Goal: Communication & Community: Answer question/provide support

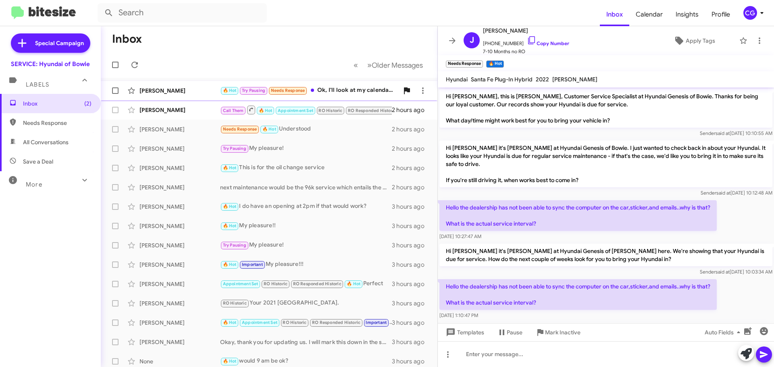
scroll to position [104, 0]
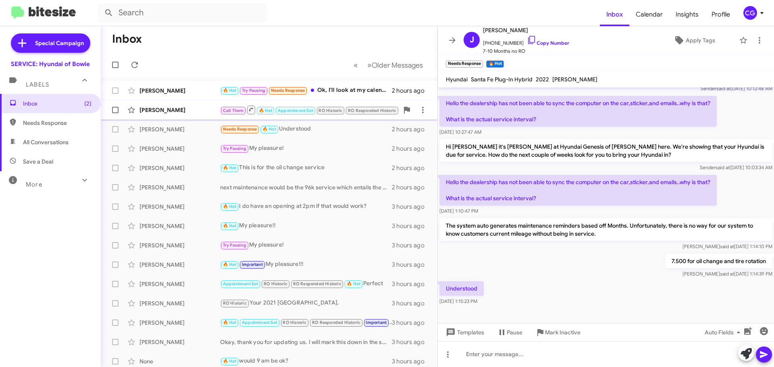
click at [322, 105] on span "Call Them 🔥 Hot Appointment Set RO Historic RO Responded Historic Needs Response" at bounding box center [329, 110] width 218 height 10
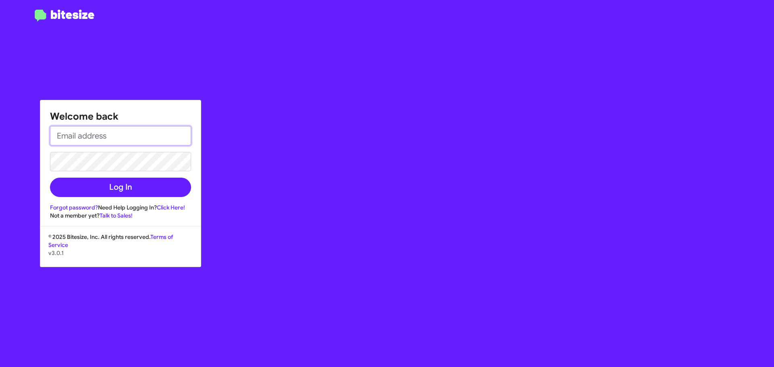
type input "[EMAIL_ADDRESS][DOMAIN_NAME]"
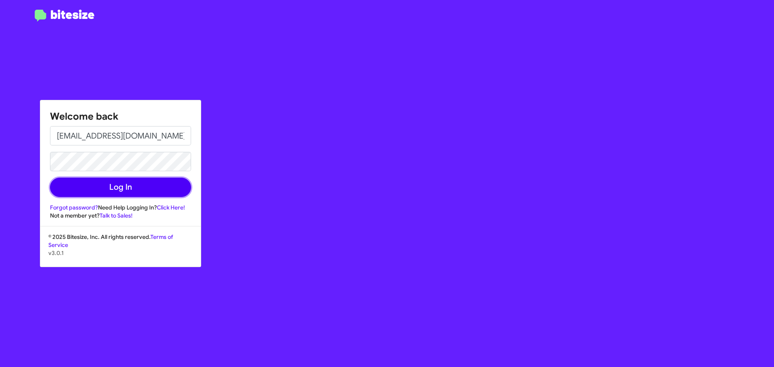
click at [159, 197] on button "Log In" at bounding box center [120, 187] width 141 height 19
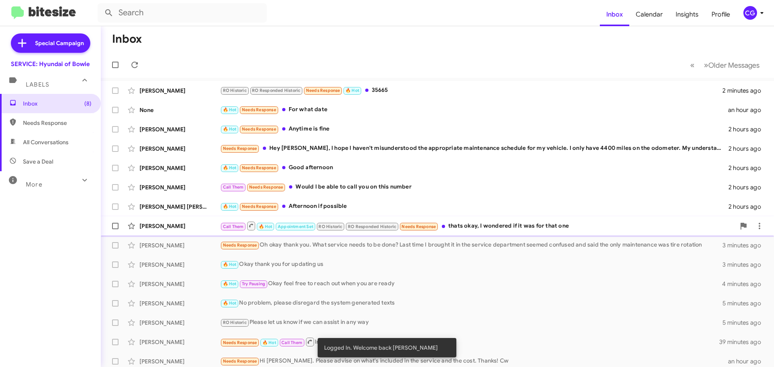
click at [527, 223] on div "Call Them 🔥 Hot Appointment Set RO Historic RO Responded Historic Needs Respons…" at bounding box center [477, 226] width 515 height 10
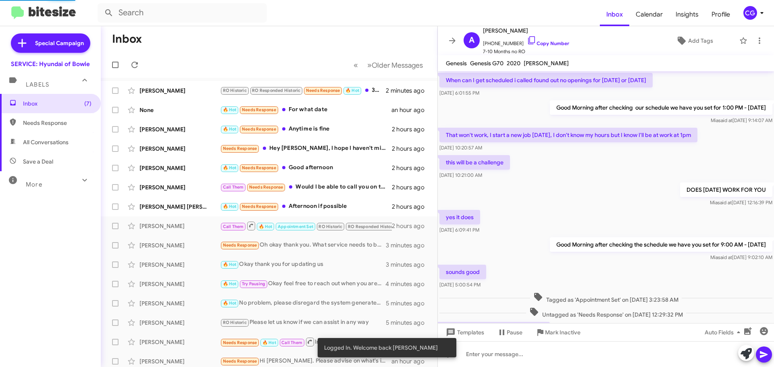
scroll to position [303, 0]
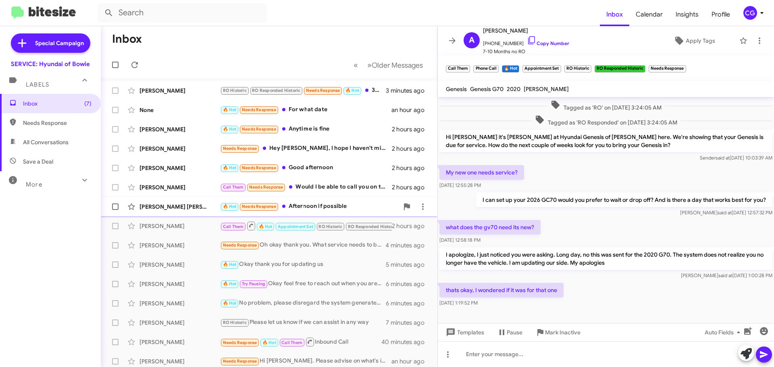
click at [351, 202] on div "Evans Hooker 🔥 Hot Needs Response Afternoon if possible 2 hours ago" at bounding box center [269, 207] width 324 height 16
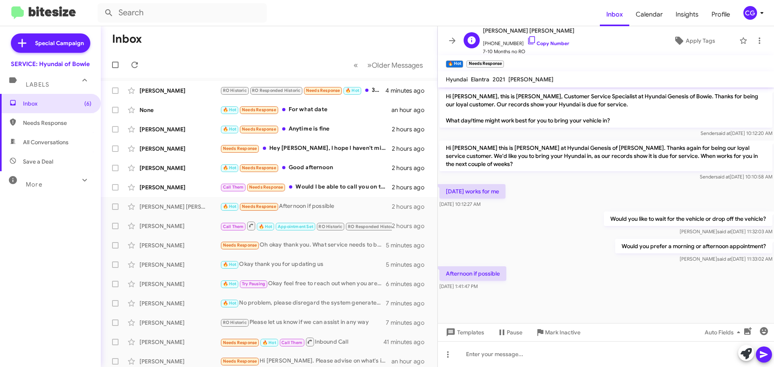
click at [494, 43] on span "+12404590230 Copy Number" at bounding box center [528, 41] width 91 height 12
copy span "12404590230"
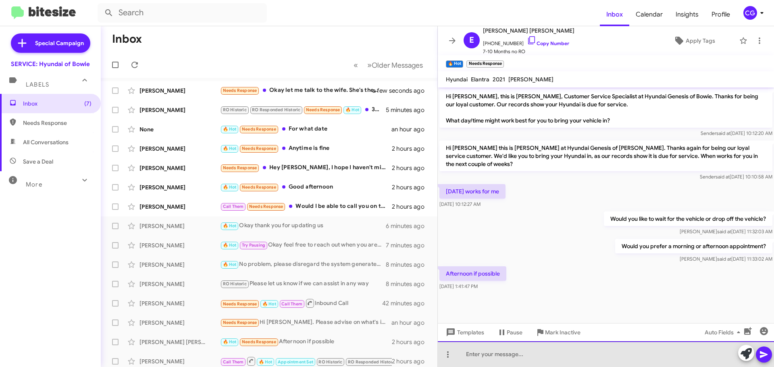
click at [522, 356] on div at bounding box center [606, 354] width 336 height 26
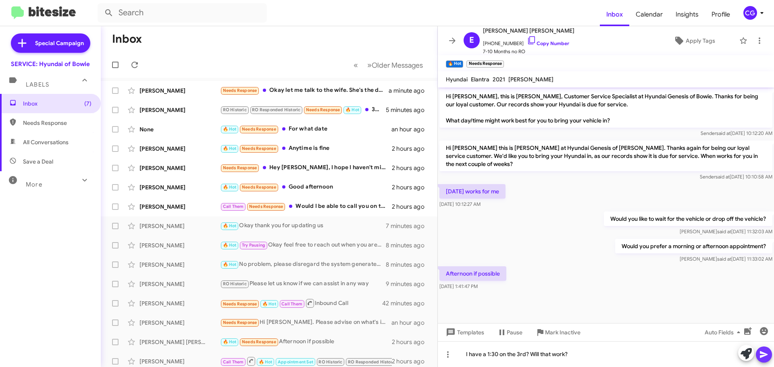
click at [766, 351] on icon at bounding box center [764, 355] width 10 height 10
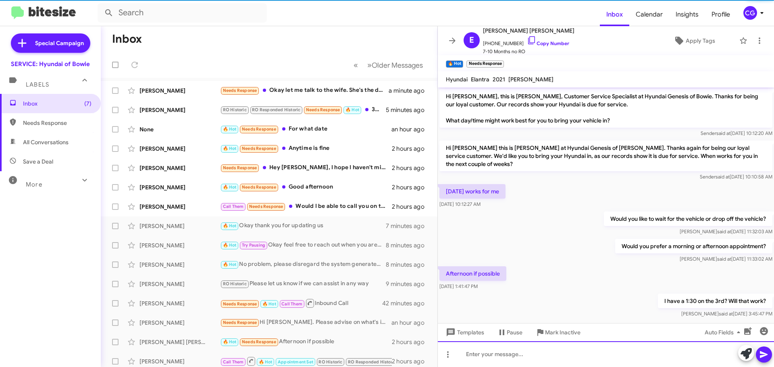
scroll to position [2, 0]
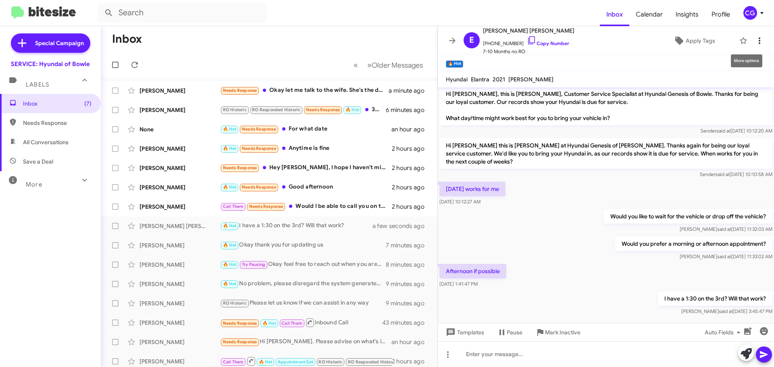
click at [754, 41] on icon at bounding box center [759, 41] width 10 height 10
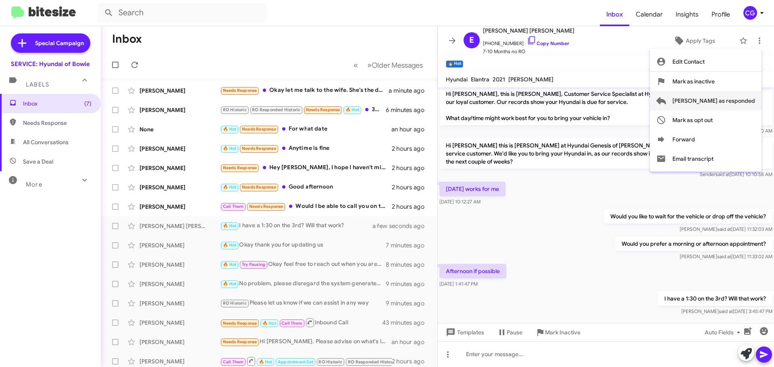
click at [748, 98] on span "Mark as responded" at bounding box center [713, 100] width 83 height 19
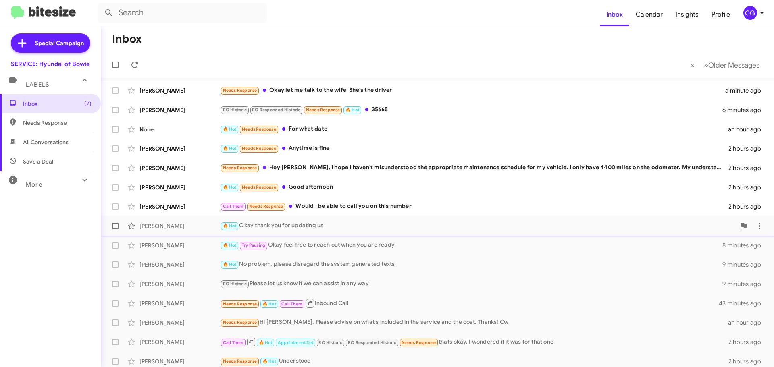
click at [385, 220] on div "Brien Christesen 🔥 Hot Okay thank you for updating us 7 minutes ago" at bounding box center [437, 226] width 660 height 16
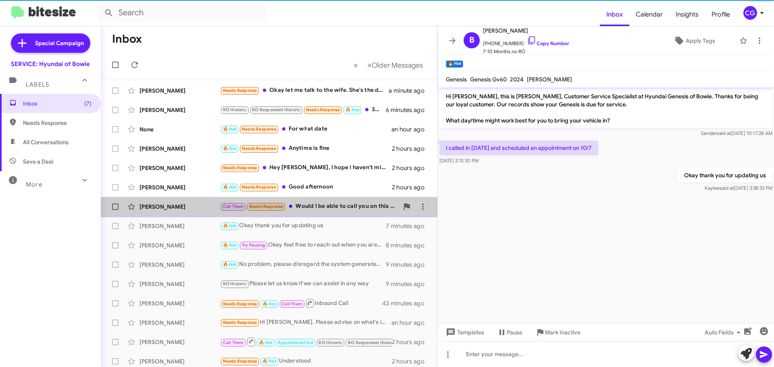
click at [381, 213] on div "David Russell Call Them Needs Response Would I be able to call you on this numb…" at bounding box center [269, 207] width 324 height 16
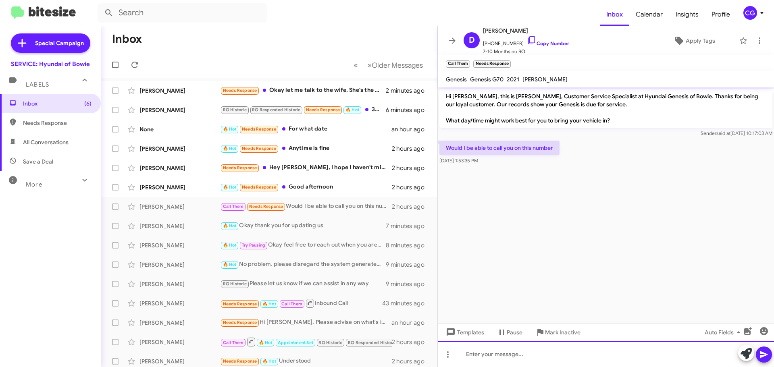
click at [618, 357] on div at bounding box center [606, 354] width 336 height 26
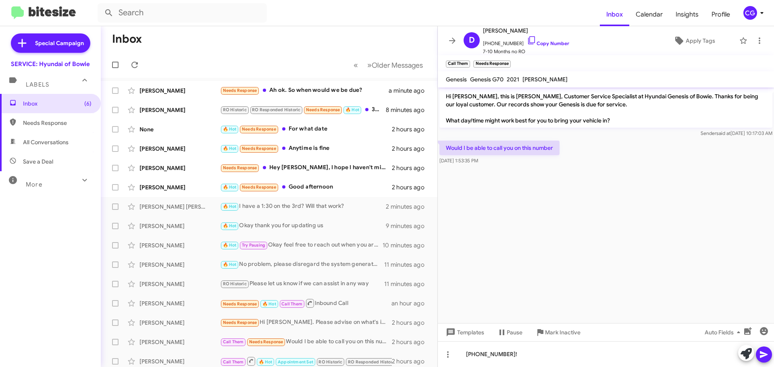
click at [767, 359] on icon at bounding box center [764, 355] width 10 height 10
click at [757, 33] on mat-toolbar "D David Russell +14105074667 Copy Number 7-10 Months no RO Apply Tags" at bounding box center [606, 40] width 336 height 29
click at [756, 48] on button at bounding box center [759, 41] width 16 height 16
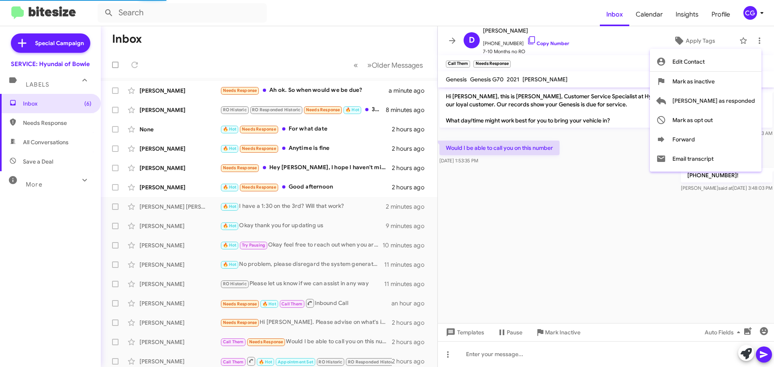
click at [753, 44] on div at bounding box center [387, 183] width 774 height 367
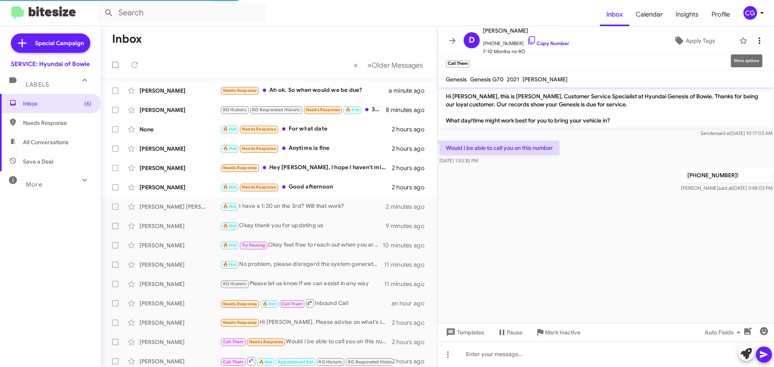
click at [755, 43] on icon at bounding box center [759, 41] width 10 height 10
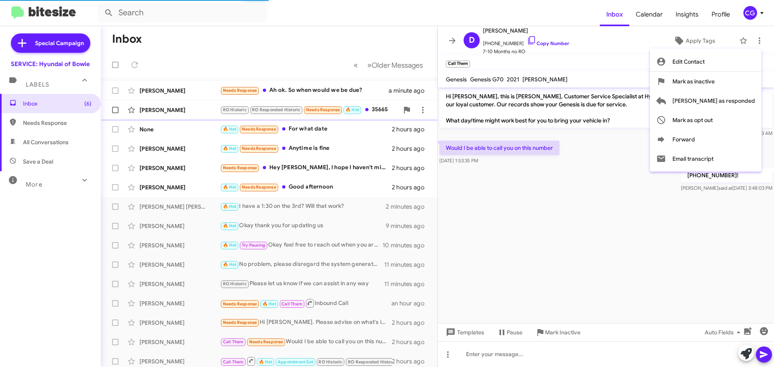
drag, startPoint x: 750, startPoint y: 97, endPoint x: 743, endPoint y: 102, distance: 8.4
click at [750, 98] on span "Mark as responded" at bounding box center [713, 100] width 83 height 19
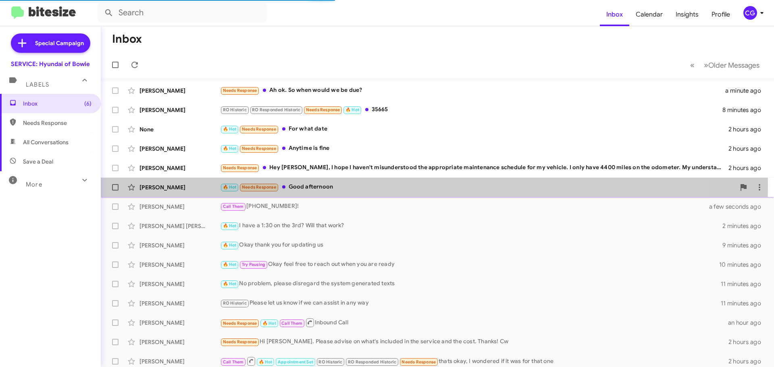
click at [380, 186] on div "🔥 Hot Needs Response Good afternoon" at bounding box center [477, 187] width 515 height 9
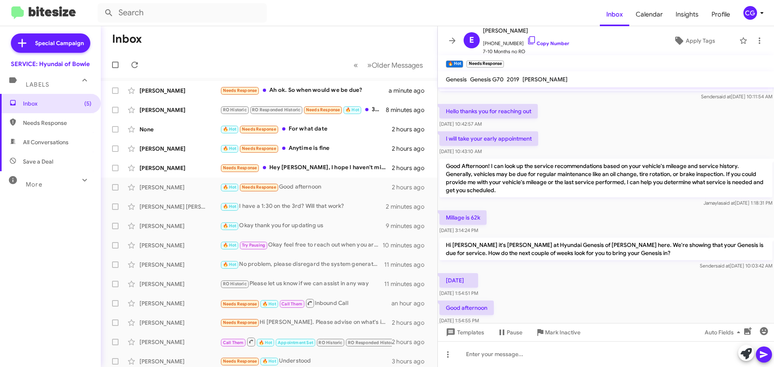
scroll to position [40, 0]
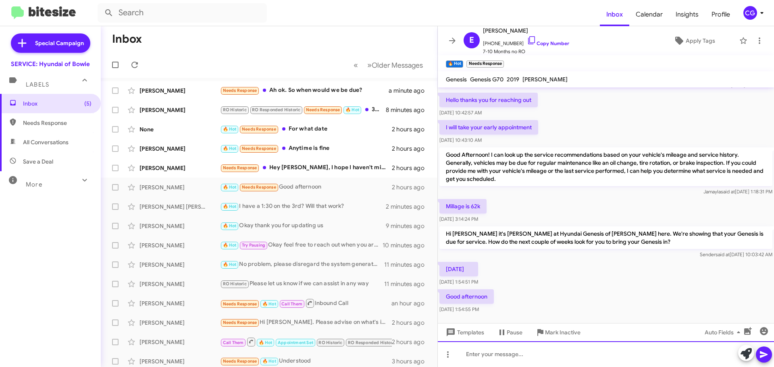
click at [563, 362] on div at bounding box center [606, 354] width 336 height 26
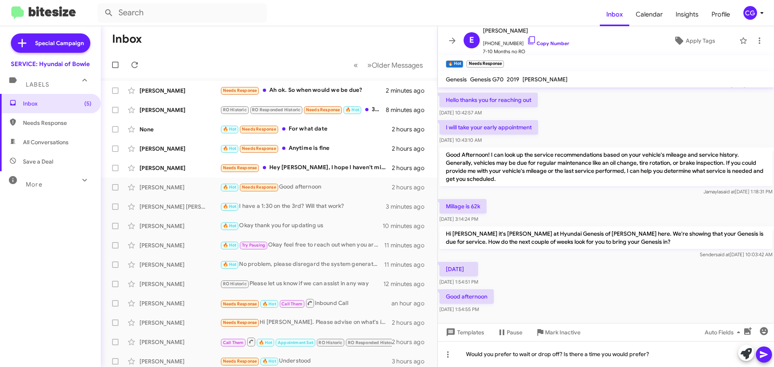
drag, startPoint x: 763, startPoint y: 353, endPoint x: 764, endPoint y: 347, distance: 7.0
click at [763, 353] on icon at bounding box center [764, 354] width 8 height 7
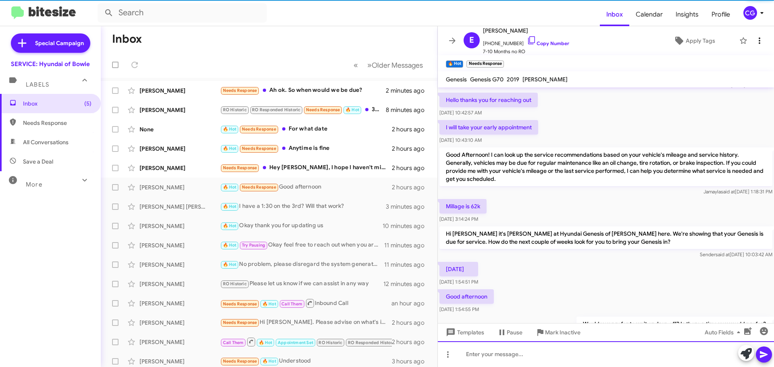
scroll to position [69, 0]
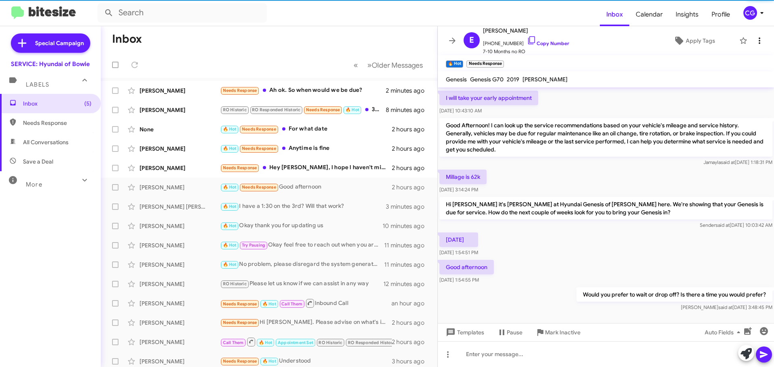
click at [754, 40] on icon at bounding box center [759, 41] width 10 height 10
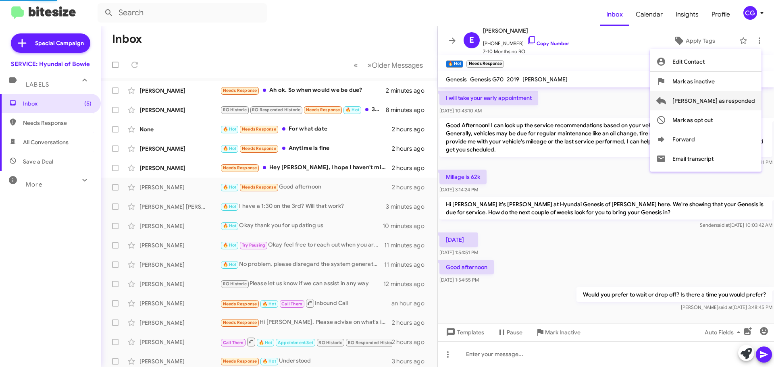
click at [755, 97] on button "Mark as responded" at bounding box center [706, 100] width 112 height 19
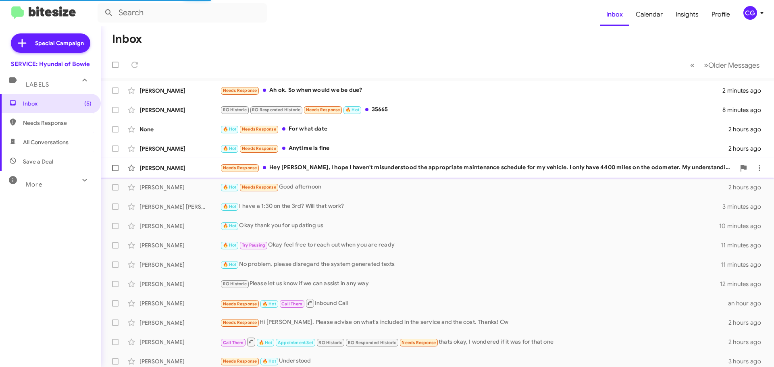
click at [501, 162] on div "Andrew Barresi Needs Response Hey Mia, I hope I haven't misunderstood the appro…" at bounding box center [437, 168] width 660 height 16
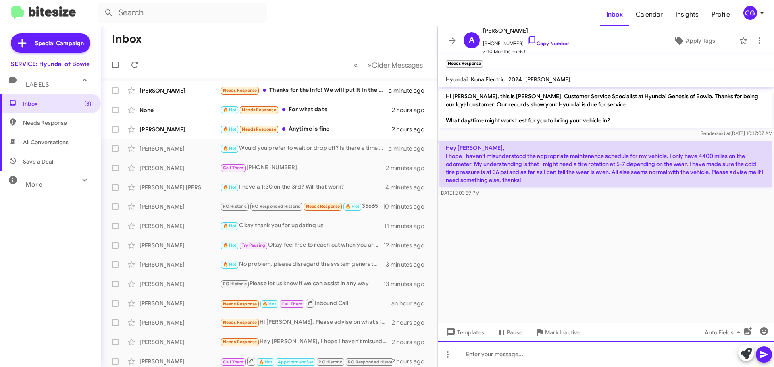
click at [592, 353] on div at bounding box center [606, 354] width 336 height 26
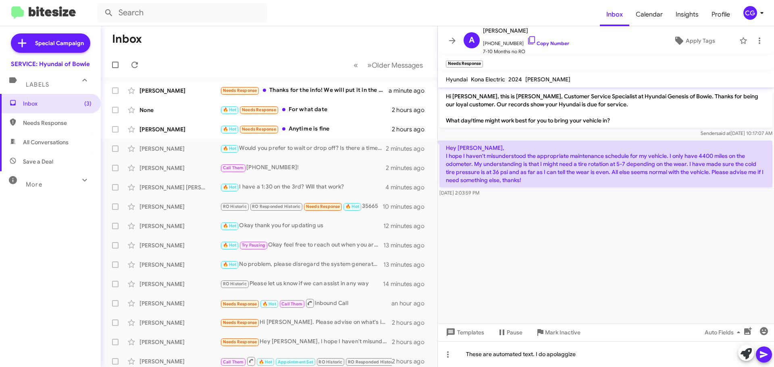
click at [504, 77] on div "Kona Electric" at bounding box center [487, 80] width 37 height 10
click at [485, 79] on span "Kona Electric" at bounding box center [488, 79] width 34 height 7
drag, startPoint x: 485, startPoint y: 79, endPoint x: 494, endPoint y: 79, distance: 8.9
click at [492, 79] on span "Kona Electric" at bounding box center [488, 79] width 34 height 7
click at [532, 75] on div "Chester Boyles" at bounding box center [548, 80] width 48 height 10
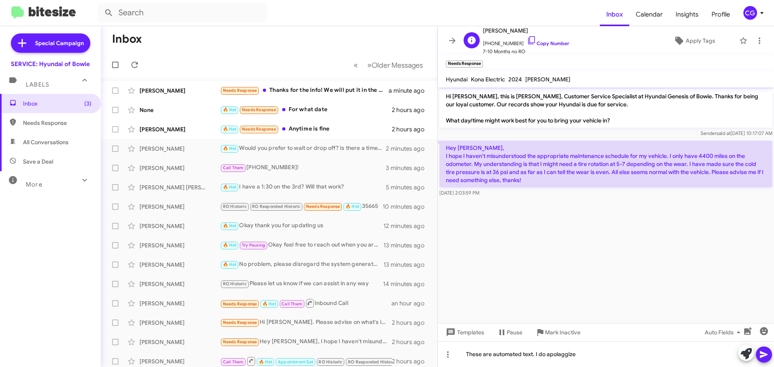
click at [505, 42] on span "+13016516887 Copy Number" at bounding box center [526, 41] width 86 height 12
copy span "13016516887"
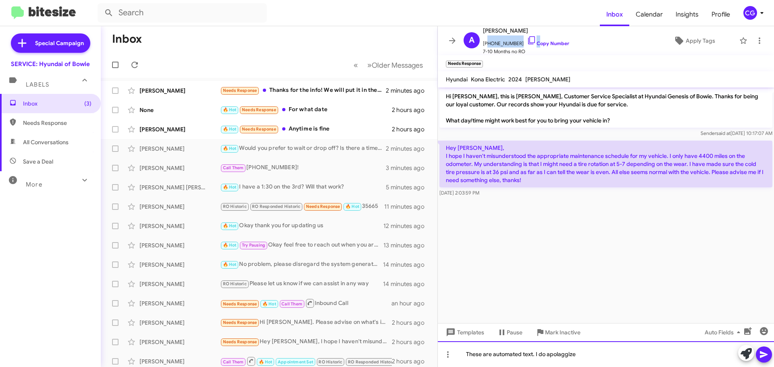
click at [608, 354] on div "These are automated text. I do apolaggize" at bounding box center [606, 354] width 336 height 26
click at [625, 346] on div "These are automated text. I do apologize. The recommended roughly 8,000 miles o…" at bounding box center [606, 354] width 336 height 26
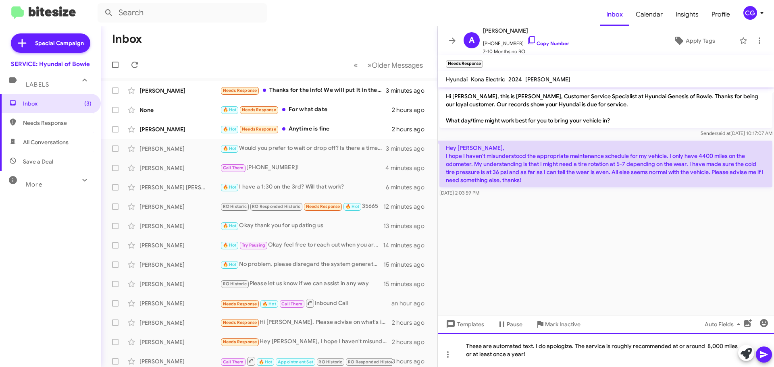
click at [492, 358] on div "These are automated text. I do apologize. The service is roughly recommended at…" at bounding box center [606, 350] width 336 height 34
click at [763, 355] on icon at bounding box center [764, 354] width 8 height 7
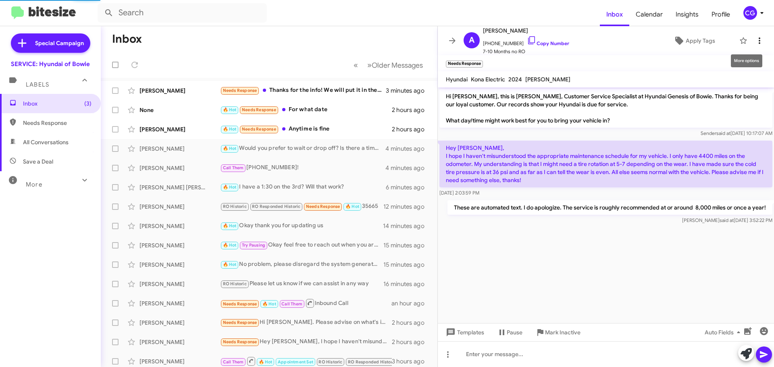
click at [756, 43] on icon at bounding box center [759, 41] width 10 height 10
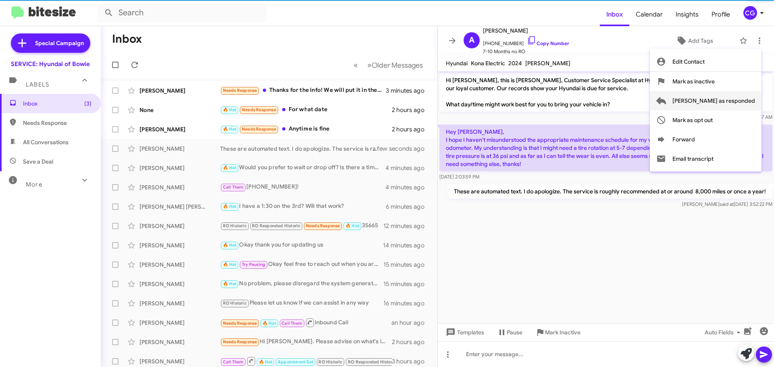
click at [742, 98] on span "Mark as responded" at bounding box center [713, 100] width 83 height 19
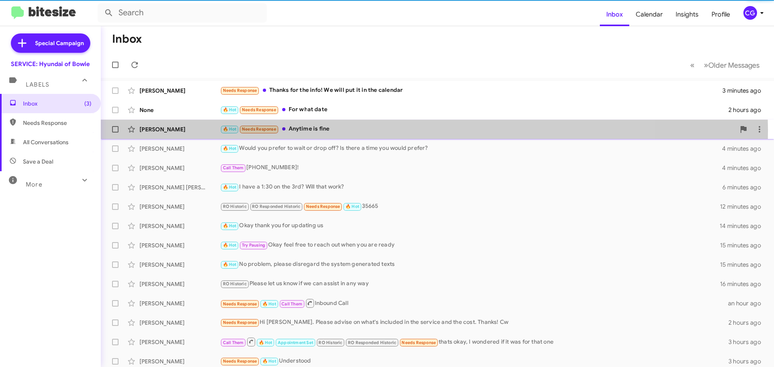
click at [353, 132] on div "🔥 Hot Needs Response Anytime is fine" at bounding box center [477, 129] width 515 height 9
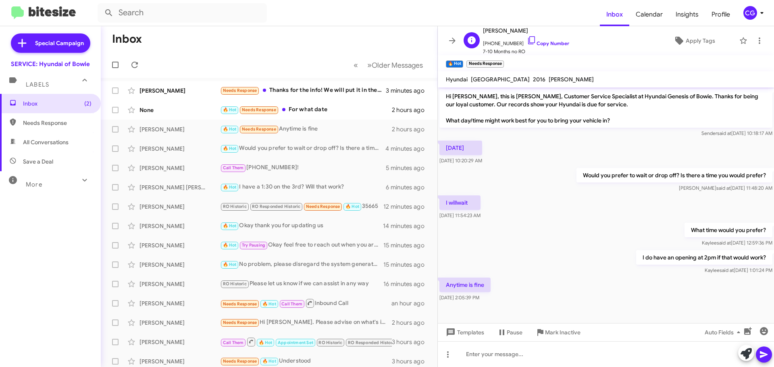
click at [491, 44] on span "+12027108087 Copy Number" at bounding box center [526, 41] width 86 height 12
copy span "12027108087"
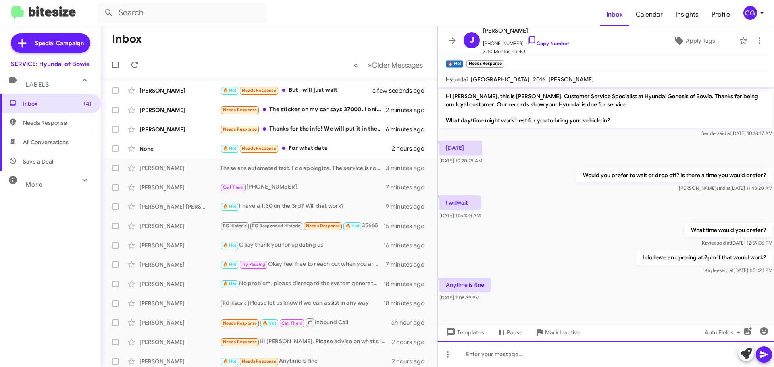
click at [511, 355] on div at bounding box center [606, 354] width 336 height 26
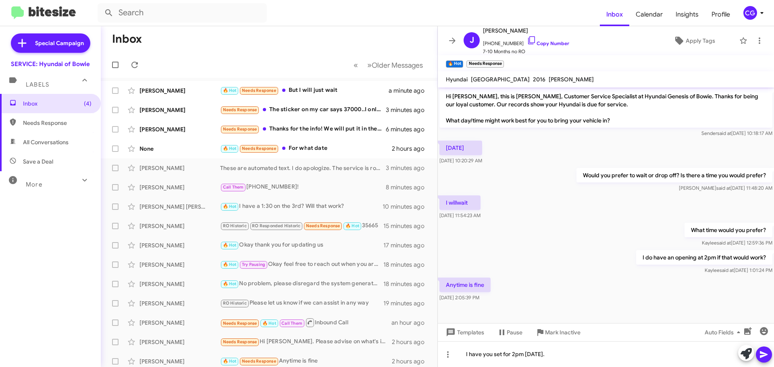
click at [764, 354] on icon at bounding box center [764, 354] width 8 height 7
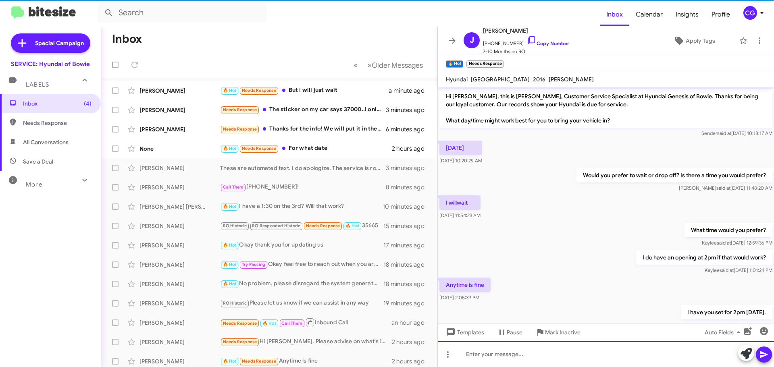
scroll to position [24, 0]
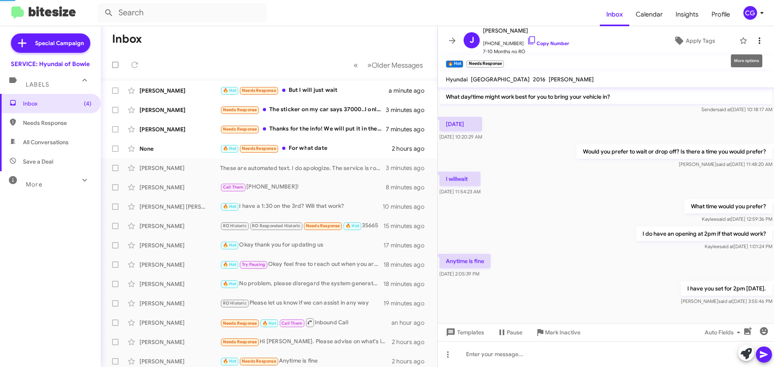
click at [758, 37] on icon at bounding box center [759, 41] width 10 height 10
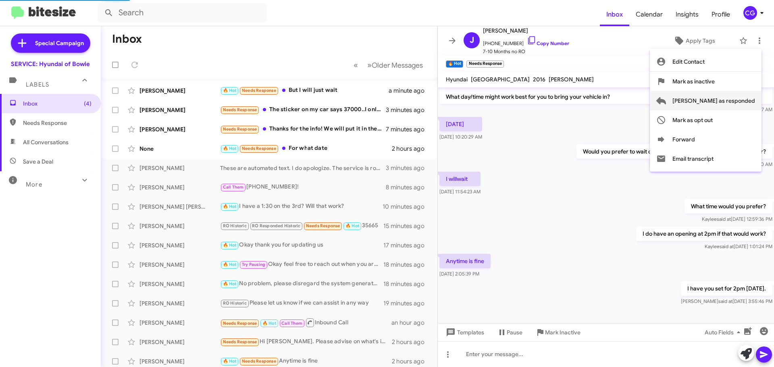
drag, startPoint x: 743, startPoint y: 105, endPoint x: 735, endPoint y: 105, distance: 8.1
click at [742, 105] on span "Mark as responded" at bounding box center [713, 100] width 83 height 19
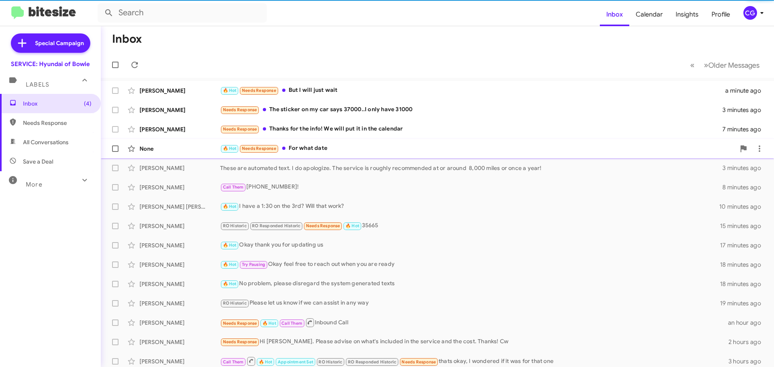
click at [429, 149] on div "🔥 Hot Needs Response For what date" at bounding box center [477, 148] width 515 height 9
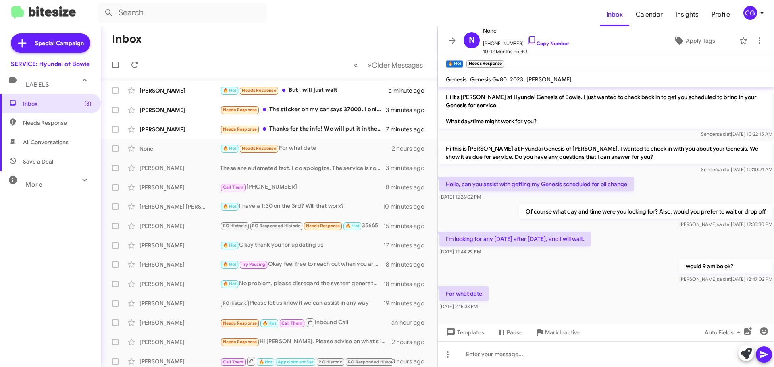
scroll to position [185, 0]
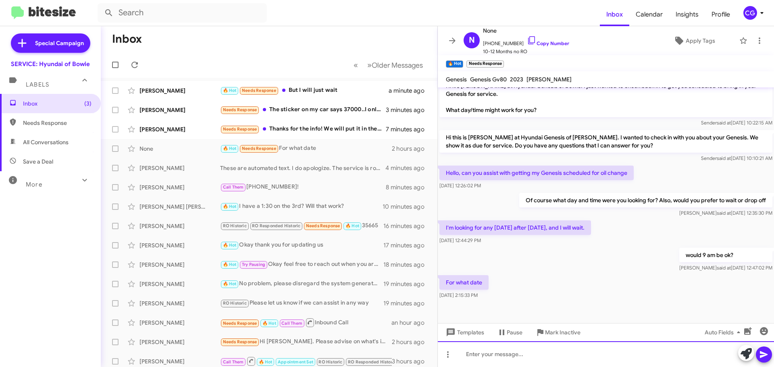
click at [490, 364] on div at bounding box center [606, 354] width 336 height 26
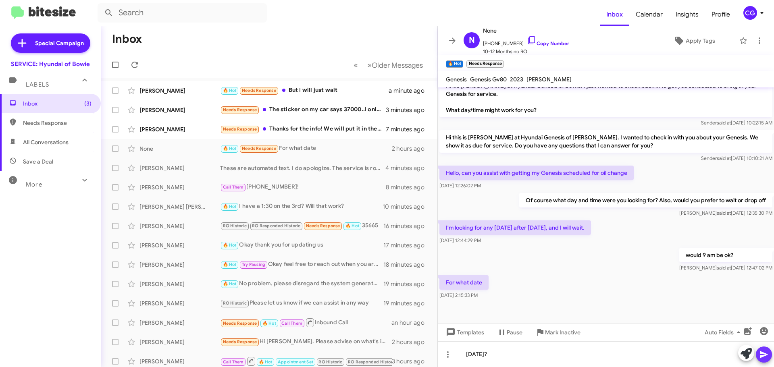
click at [767, 355] on icon at bounding box center [764, 355] width 10 height 10
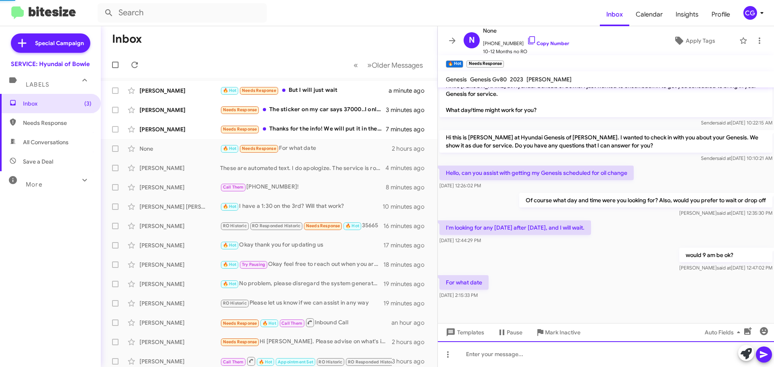
scroll to position [0, 0]
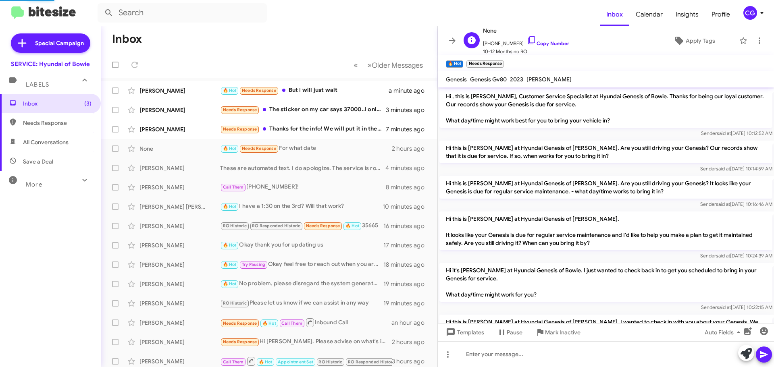
click at [501, 42] on span "+14435060725 Copy Number" at bounding box center [526, 41] width 86 height 12
copy span "14435060725"
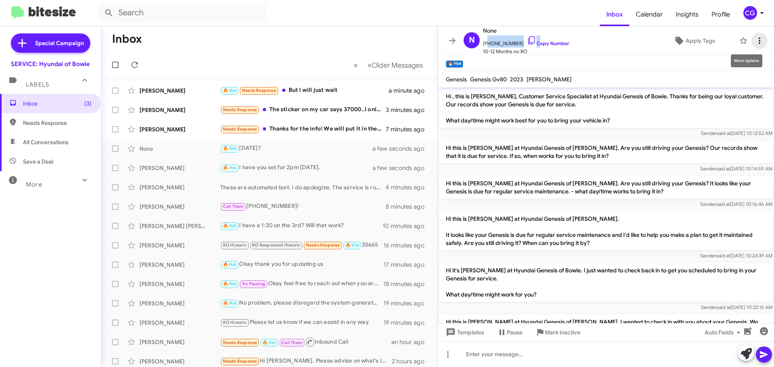
click at [756, 43] on icon at bounding box center [759, 41] width 10 height 10
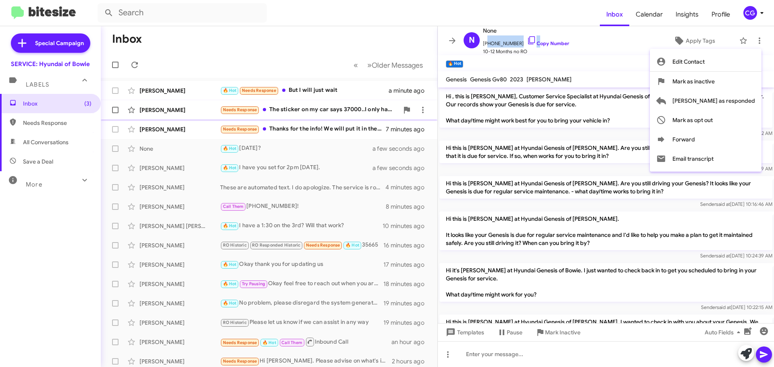
drag, startPoint x: 749, startPoint y: 102, endPoint x: 740, endPoint y: 102, distance: 9.3
click at [749, 102] on span "Mark as responded" at bounding box center [713, 100] width 83 height 19
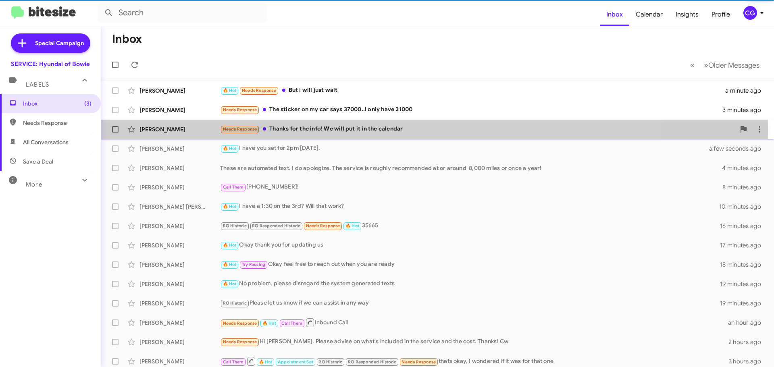
click at [357, 130] on div "Needs Response Thanks for the info! We will put it in the calendar" at bounding box center [477, 129] width 515 height 9
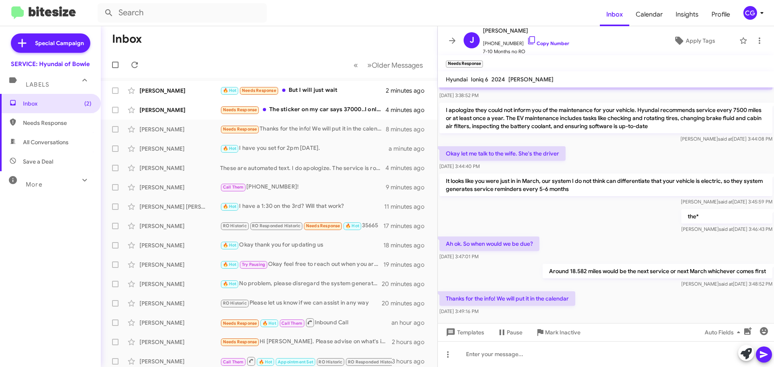
scroll to position [144, 0]
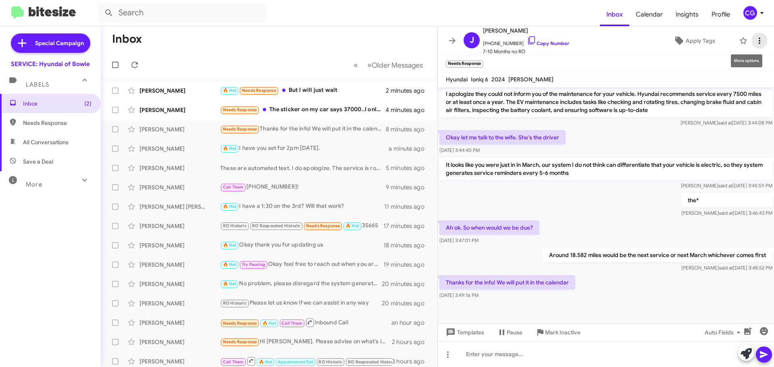
click at [756, 41] on icon at bounding box center [759, 41] width 10 height 10
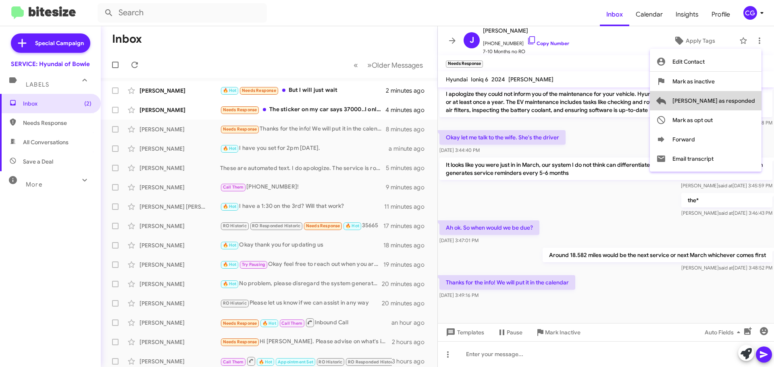
click at [745, 93] on span "Mark as responded" at bounding box center [713, 100] width 83 height 19
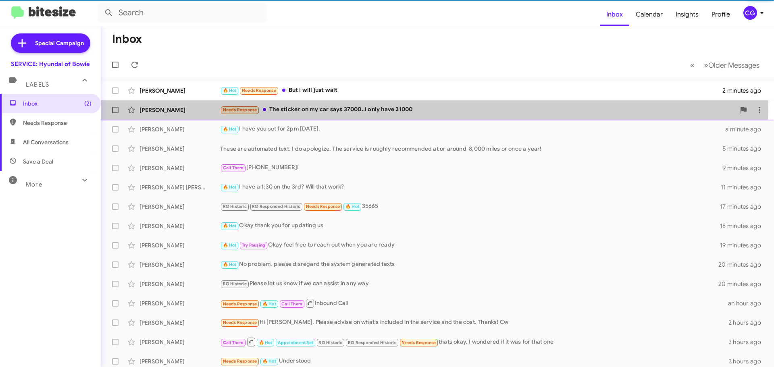
click at [370, 102] on span "Suprina Lemons Needs Response The sticker on my car says 37000..I only have 310…" at bounding box center [437, 109] width 673 height 19
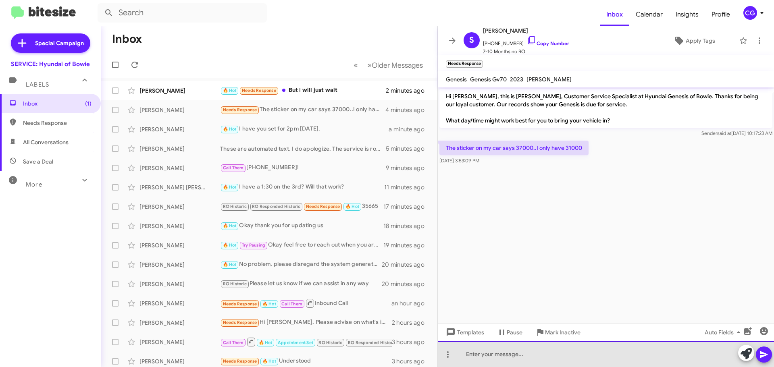
click at [544, 364] on div at bounding box center [606, 354] width 336 height 26
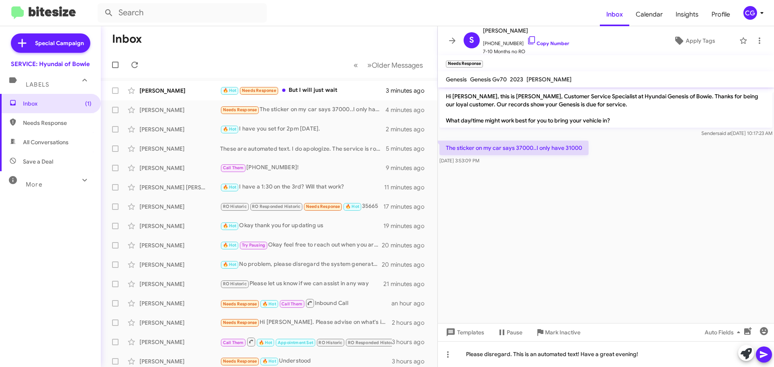
click at [762, 347] on span at bounding box center [764, 355] width 10 height 16
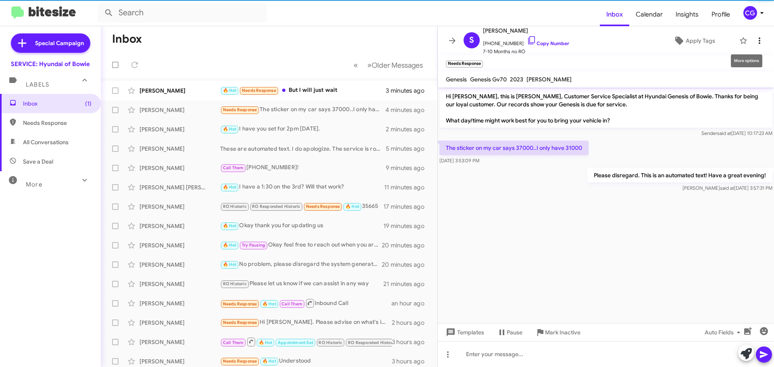
click at [754, 39] on icon at bounding box center [759, 41] width 10 height 10
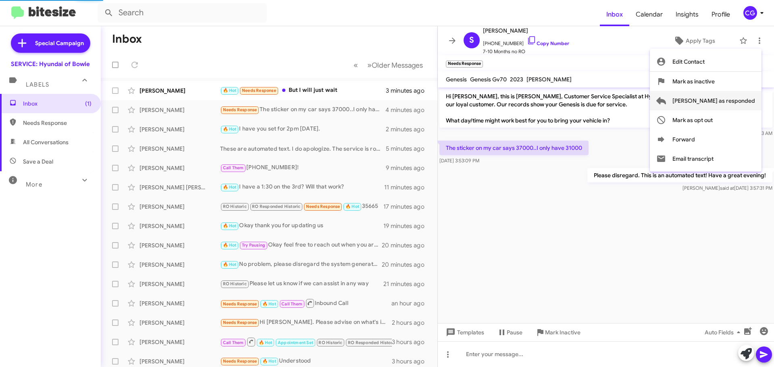
click at [739, 99] on span "Mark as responded" at bounding box center [713, 100] width 83 height 19
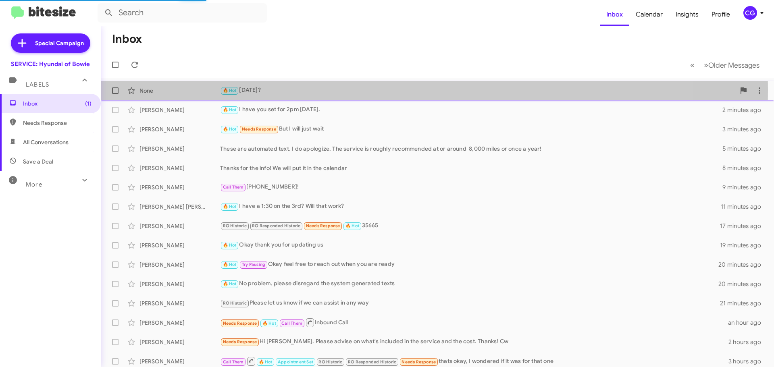
click at [320, 90] on div "🔥 Hot October 4th?" at bounding box center [477, 90] width 515 height 9
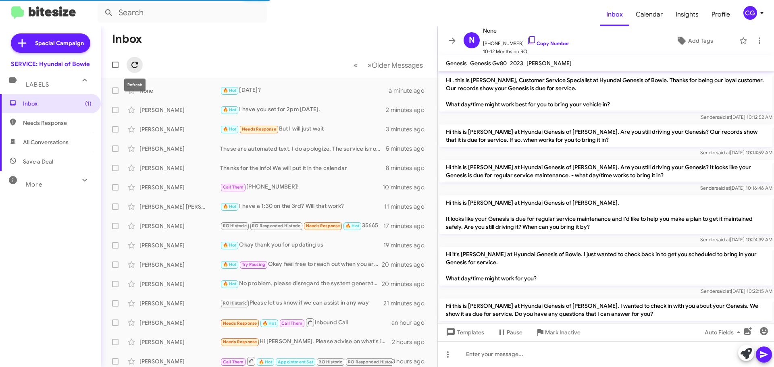
click at [128, 60] on button at bounding box center [135, 65] width 16 height 16
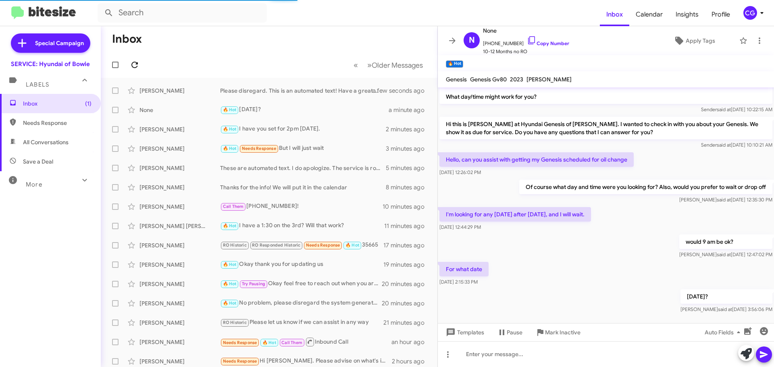
click at [131, 60] on icon at bounding box center [135, 65] width 10 height 10
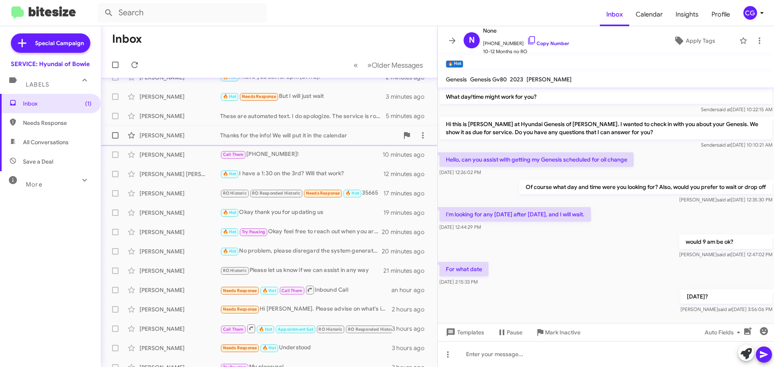
scroll to position [0, 0]
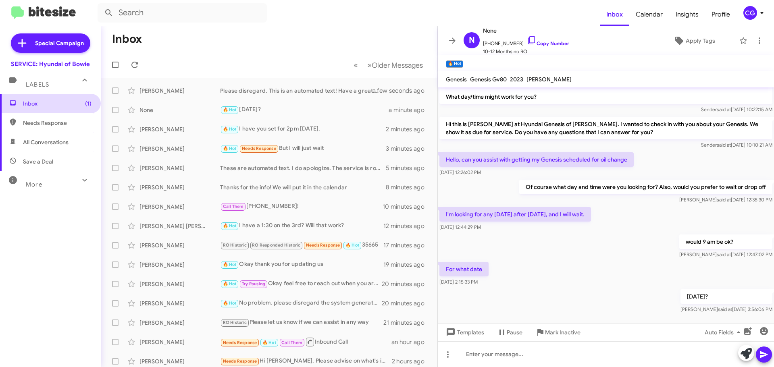
click at [75, 104] on span "Inbox (1)" at bounding box center [57, 104] width 69 height 8
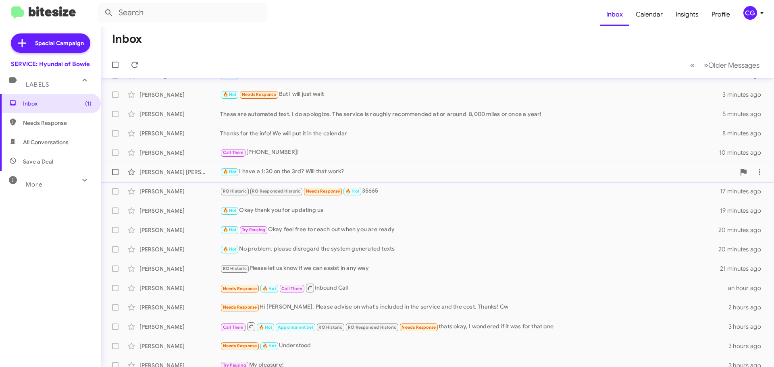
scroll to position [101, 0]
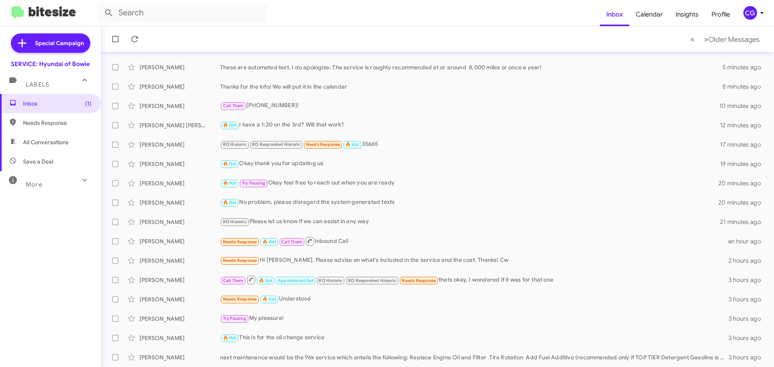
click at [44, 126] on span "Needs Response" at bounding box center [57, 123] width 69 height 8
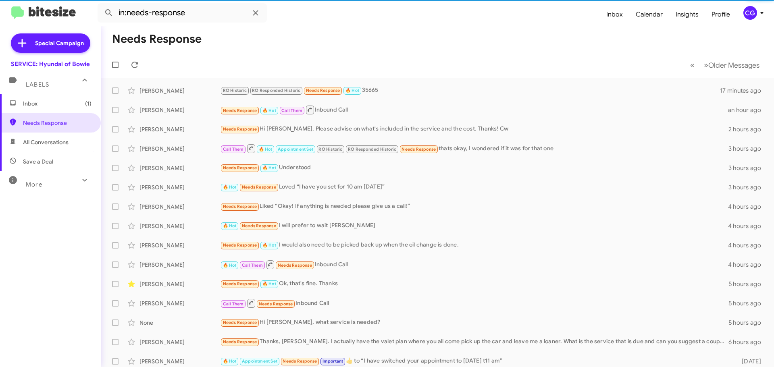
click at [51, 141] on span "All Conversations" at bounding box center [46, 142] width 46 height 8
type input "in:all-conversations"
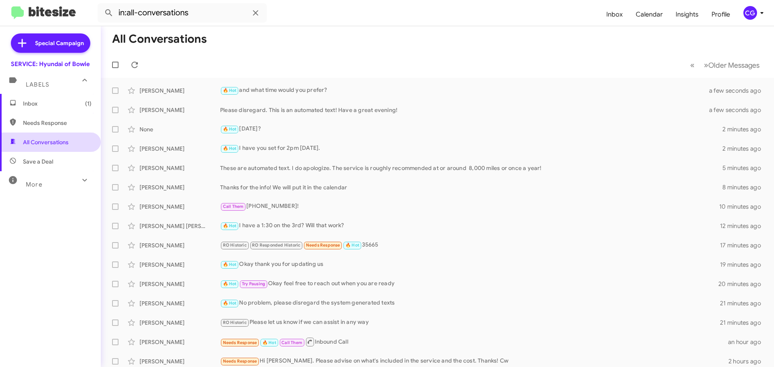
click at [71, 141] on span "All Conversations" at bounding box center [50, 142] width 101 height 19
click at [71, 106] on span "Inbox (1)" at bounding box center [57, 104] width 69 height 8
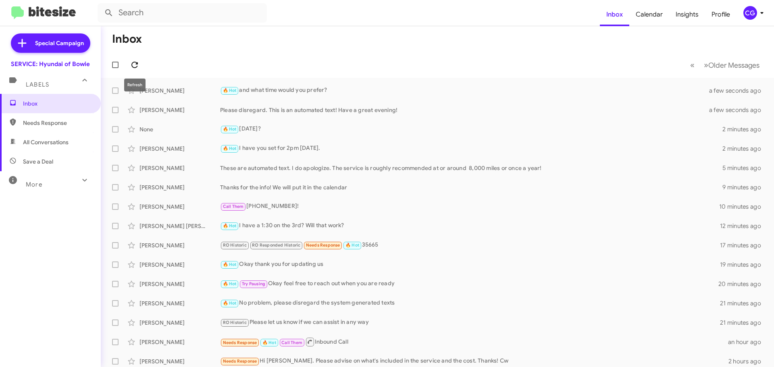
click at [137, 69] on icon at bounding box center [135, 65] width 10 height 10
click at [308, 97] on div "Edmond Foko 🔥 Hot and what time would you prefer? a few seconds ago" at bounding box center [437, 91] width 660 height 16
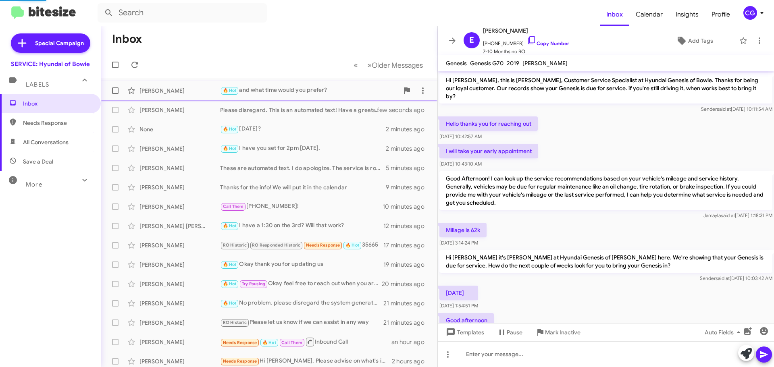
scroll to position [141, 0]
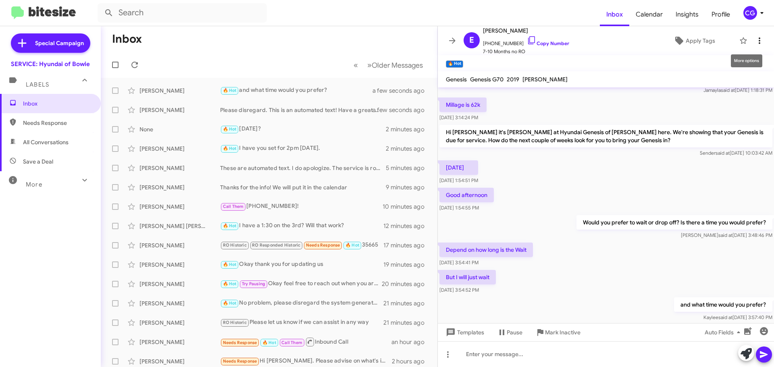
click at [758, 40] on span at bounding box center [759, 41] width 16 height 10
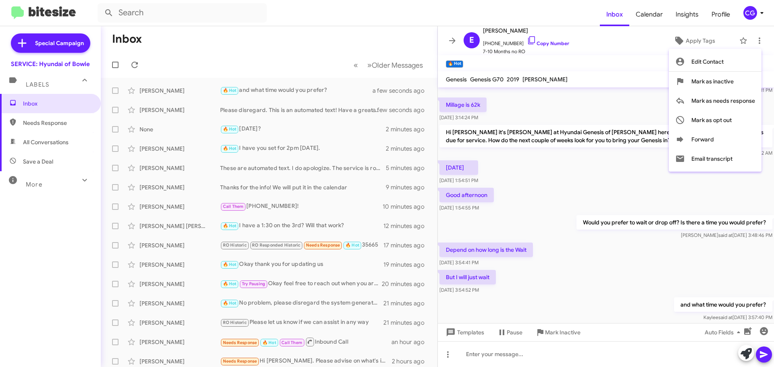
click at [637, 39] on div at bounding box center [387, 183] width 774 height 367
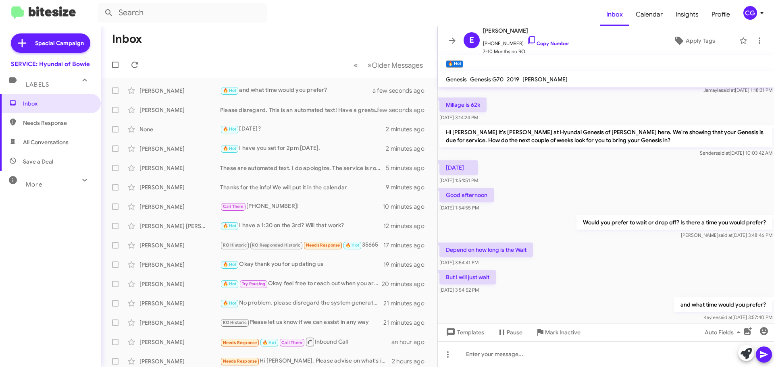
click at [735, 13] on span "Profile" at bounding box center [720, 14] width 31 height 23
click at [751, 13] on div "CG" at bounding box center [750, 13] width 14 height 14
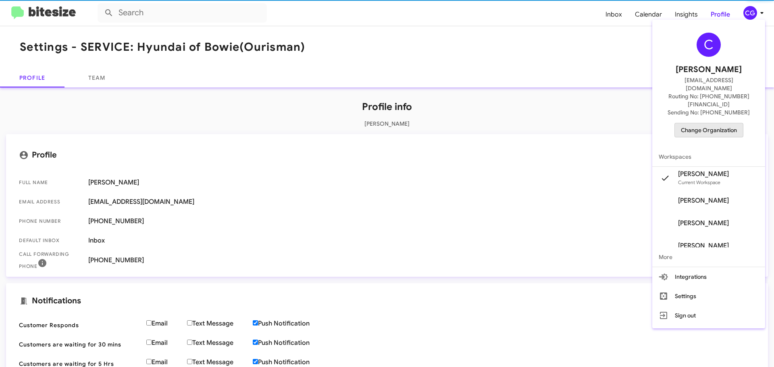
click at [727, 123] on span "Change Organization" at bounding box center [709, 130] width 56 height 14
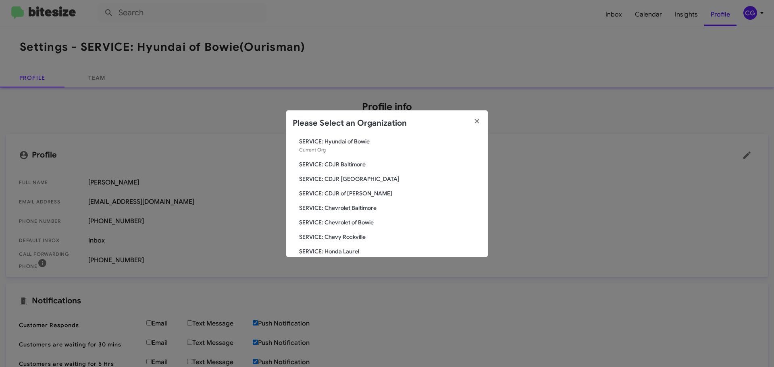
scroll to position [40, 0]
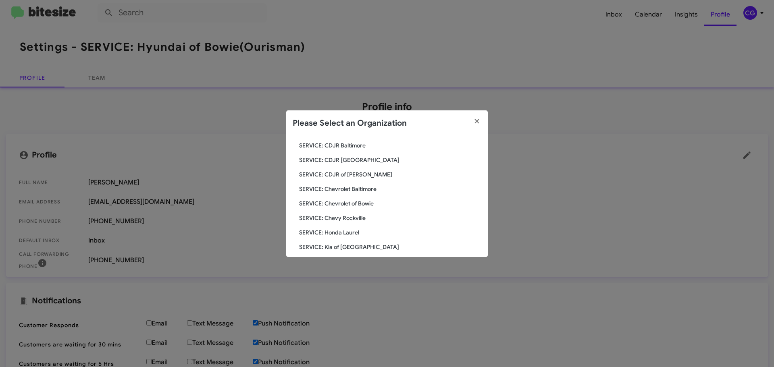
click at [360, 172] on span "SERVICE: CDJR of Bowie" at bounding box center [390, 174] width 182 height 8
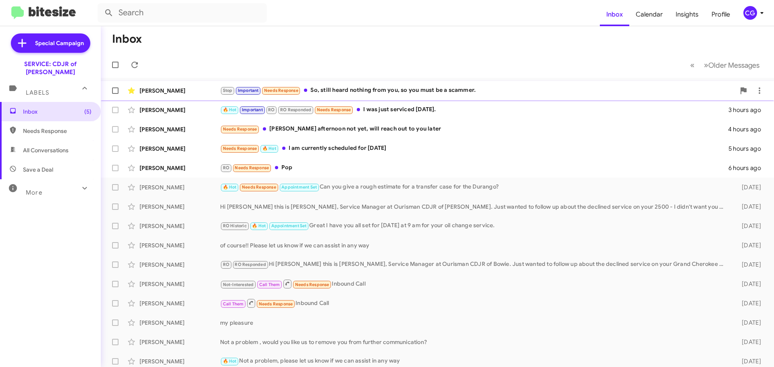
click at [438, 86] on div "Stop Important Needs Response So, still heard nothing from you, so you must be …" at bounding box center [477, 90] width 515 height 9
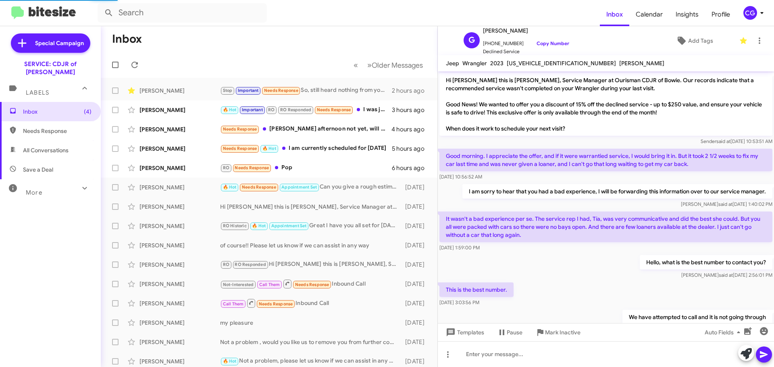
scroll to position [390, 0]
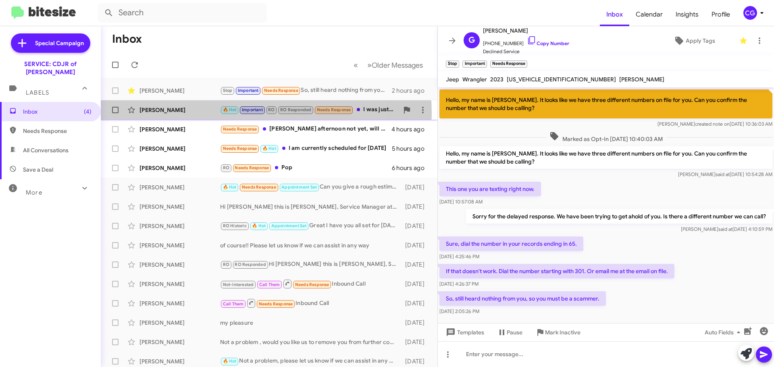
click at [204, 114] on div "Marcellus Virgil" at bounding box center [179, 110] width 81 height 8
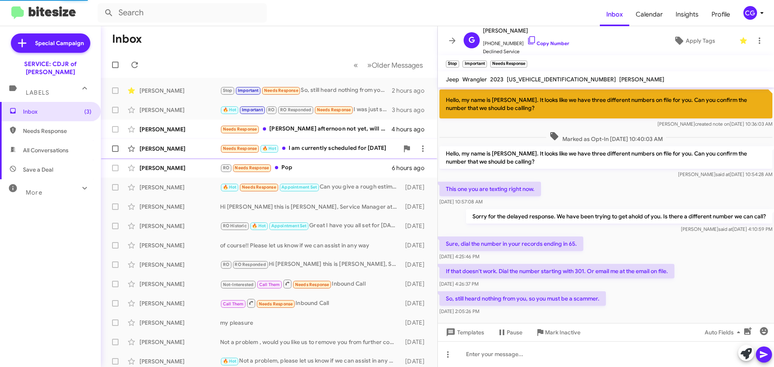
scroll to position [559, 0]
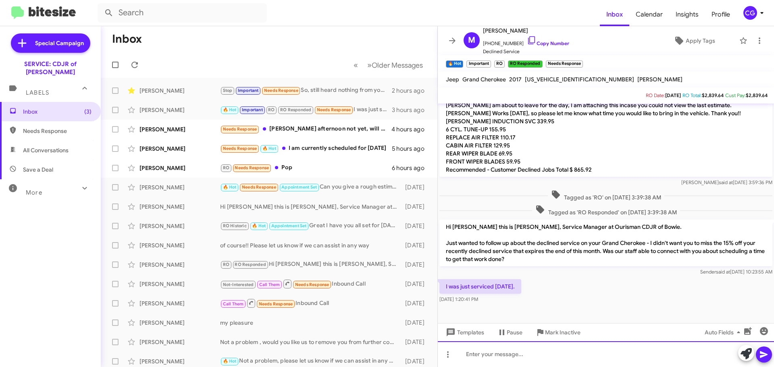
click at [551, 348] on div at bounding box center [606, 354] width 336 height 26
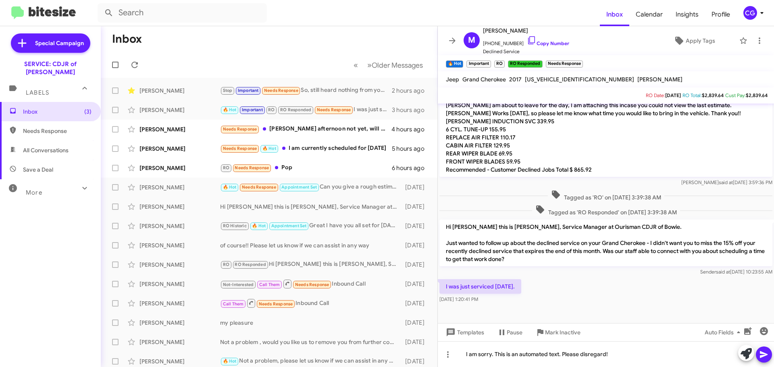
click at [764, 359] on span at bounding box center [764, 355] width 10 height 16
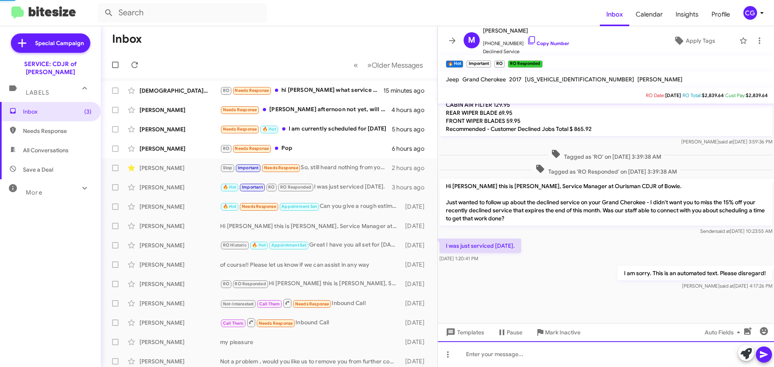
scroll to position [604, 0]
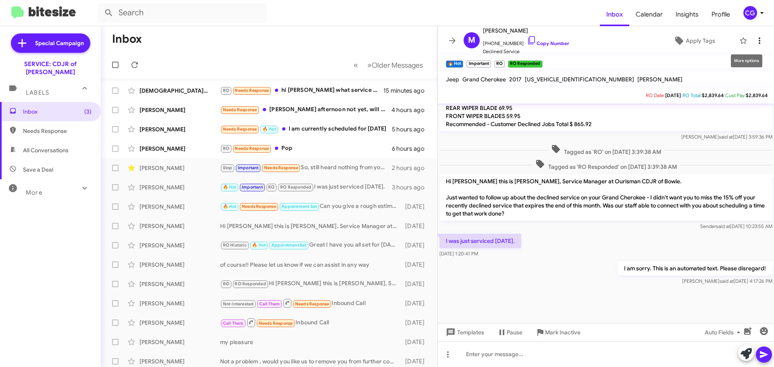
click at [758, 40] on span at bounding box center [759, 41] width 16 height 10
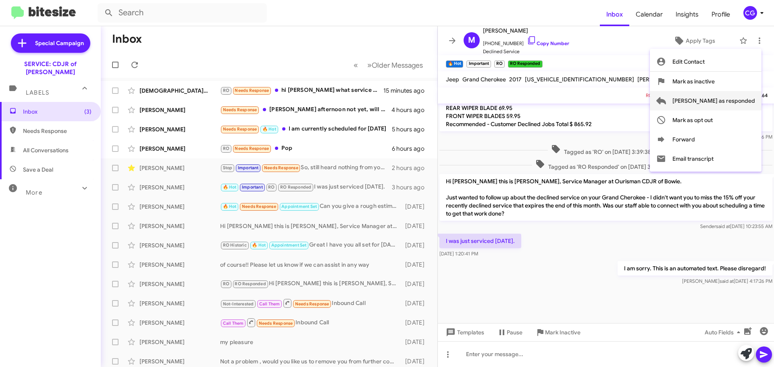
click at [750, 100] on span "Mark as responded" at bounding box center [713, 100] width 83 height 19
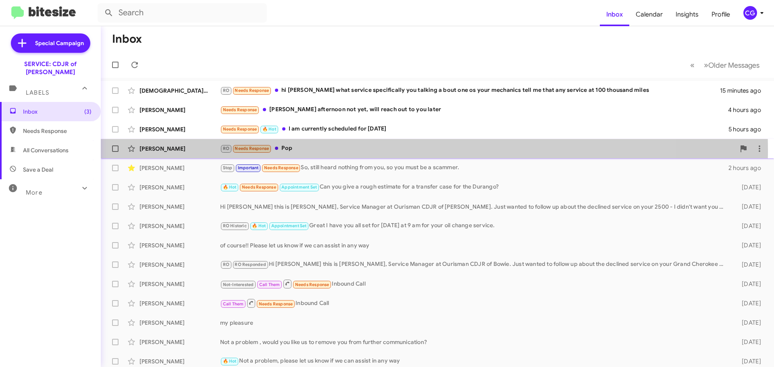
click at [363, 150] on div "RO Needs Response Pop" at bounding box center [477, 148] width 515 height 9
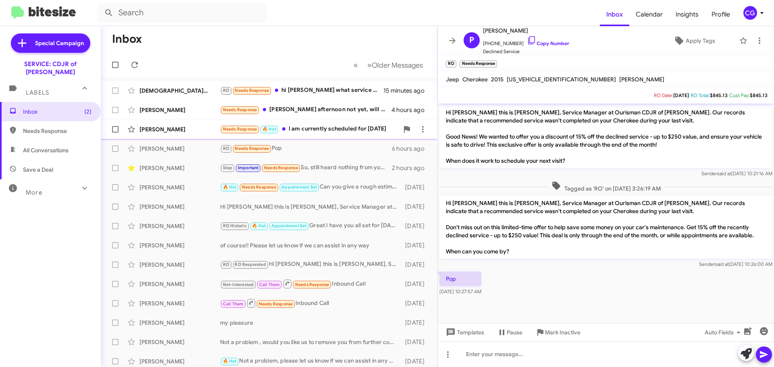
click at [305, 130] on div "Needs Response 🔥 Hot I am currently scheduled for Saturday 10/18" at bounding box center [309, 129] width 179 height 9
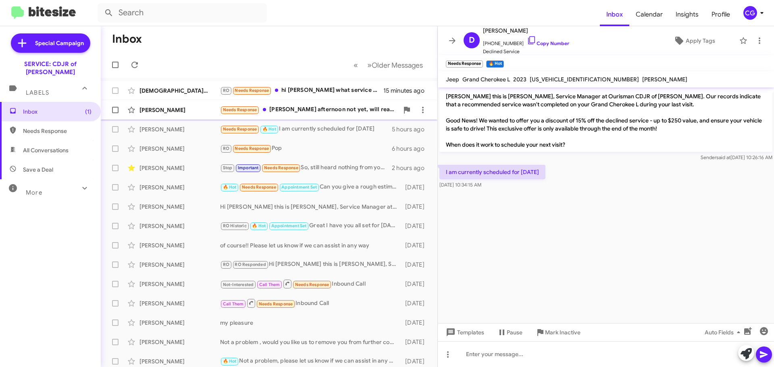
click at [347, 111] on div "Needs Response David good afternoon not yet, will reach out to you later" at bounding box center [309, 109] width 179 height 9
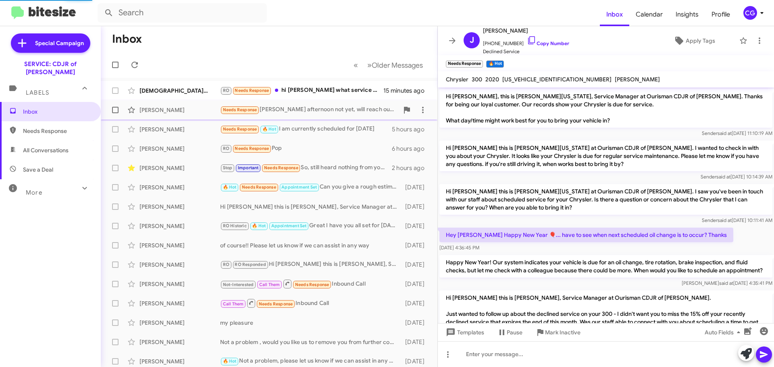
scroll to position [75, 0]
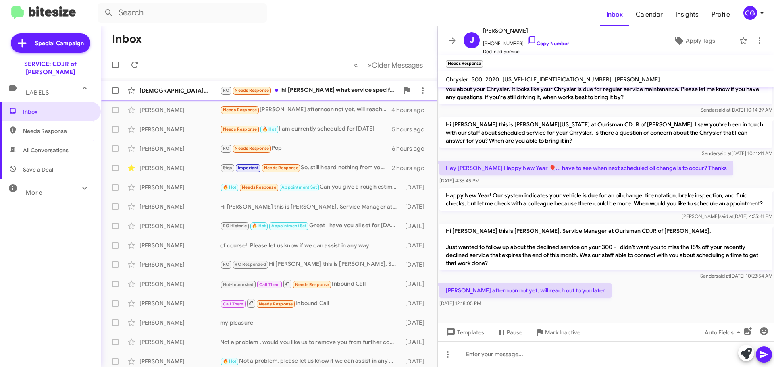
click at [345, 96] on div "Jesus Alas RO Needs Response hi David what service specifically you talking a b…" at bounding box center [269, 91] width 324 height 16
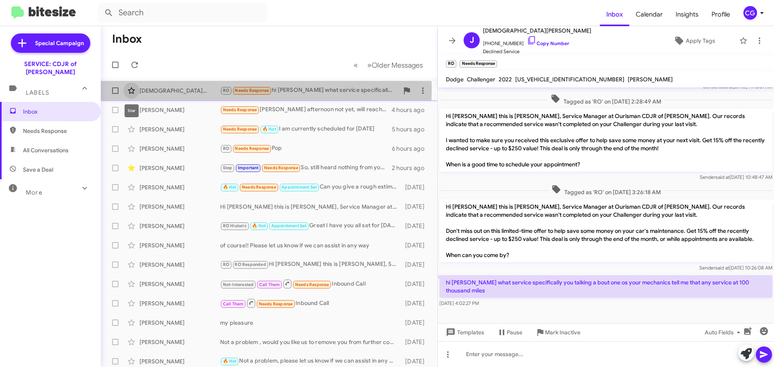
click at [132, 89] on icon at bounding box center [131, 90] width 7 height 6
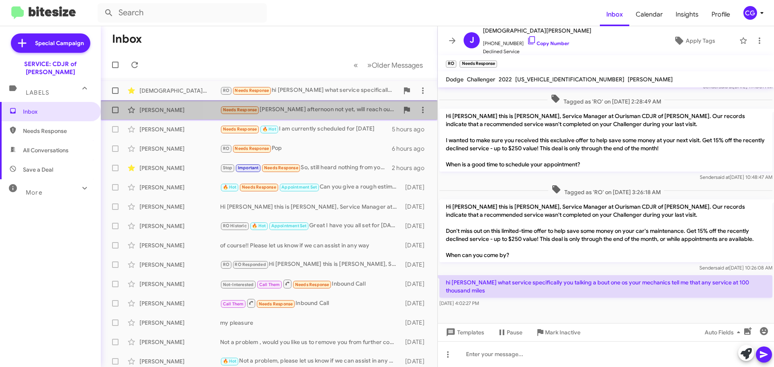
click at [343, 114] on div "Needs Response David good afternoon not yet, will reach out to you later" at bounding box center [309, 109] width 179 height 9
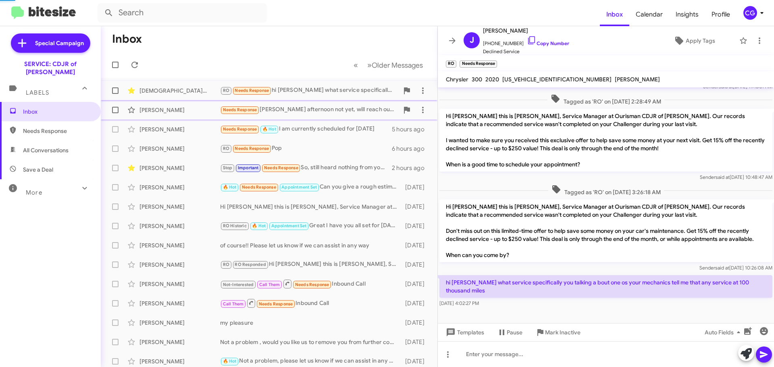
scroll to position [75, 0]
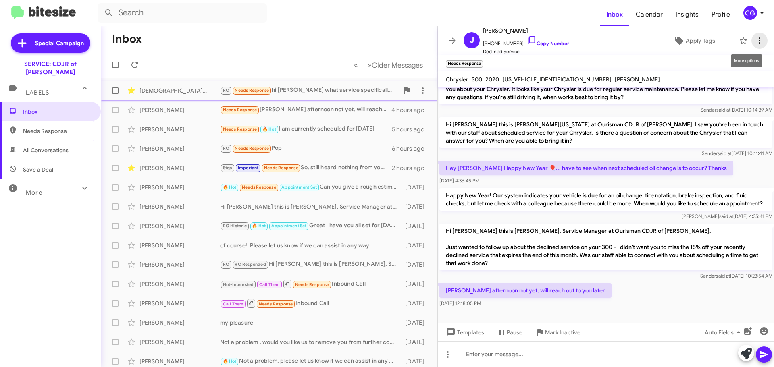
click at [754, 42] on icon at bounding box center [759, 41] width 10 height 10
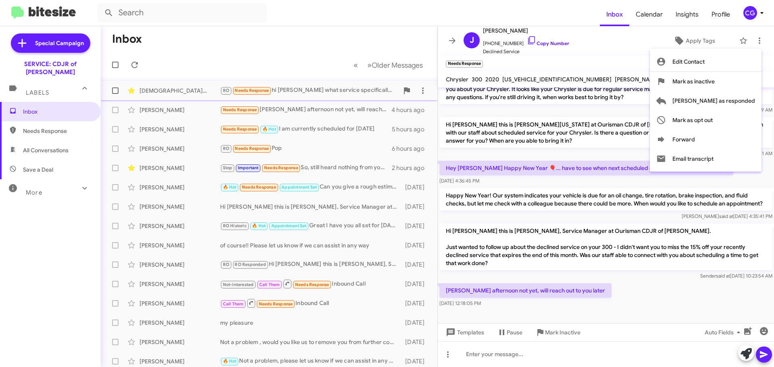
click at [758, 5] on div at bounding box center [387, 183] width 774 height 367
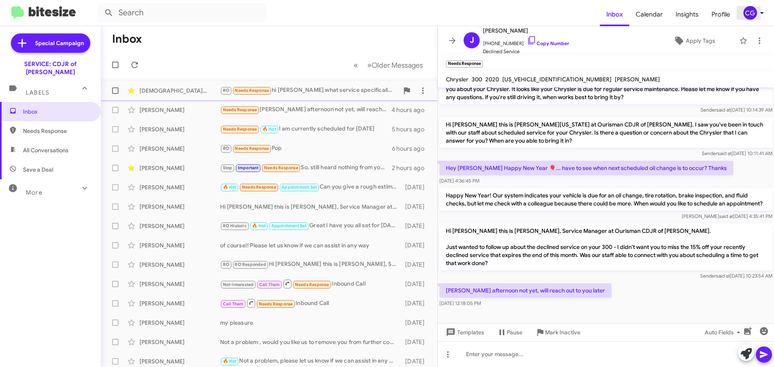
click at [757, 12] on icon at bounding box center [762, 13] width 10 height 10
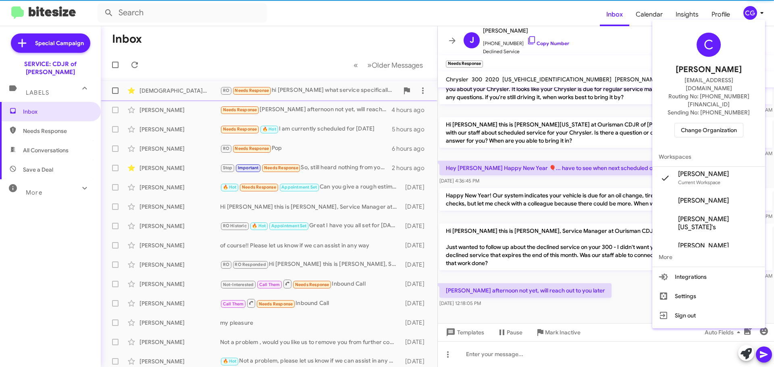
click at [708, 123] on span "Change Organization" at bounding box center [709, 130] width 56 height 14
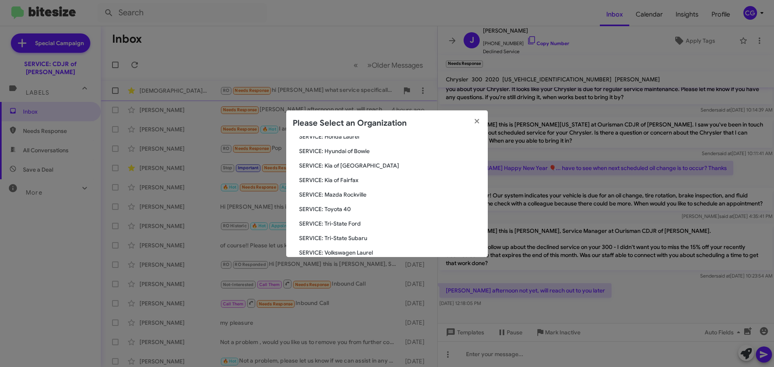
scroll to position [108, 0]
click at [355, 164] on span "SERVICE: Hyundai of Bowie" at bounding box center [390, 164] width 182 height 8
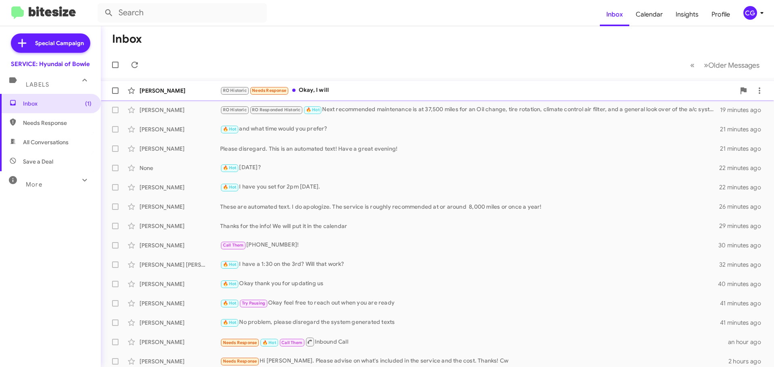
click at [336, 91] on div "RO Historic Needs Response Okay, I will" at bounding box center [477, 90] width 515 height 9
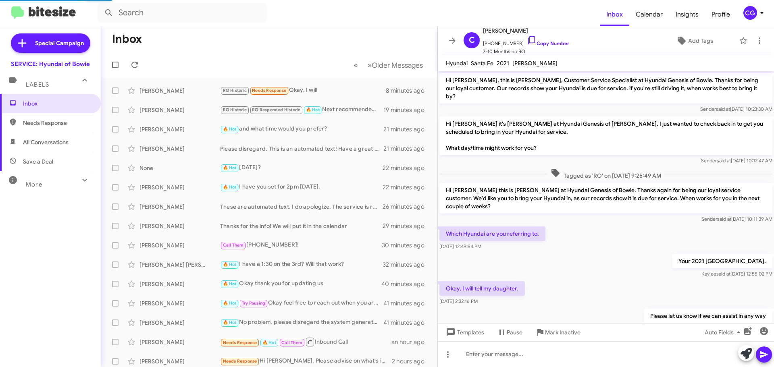
scroll to position [41, 0]
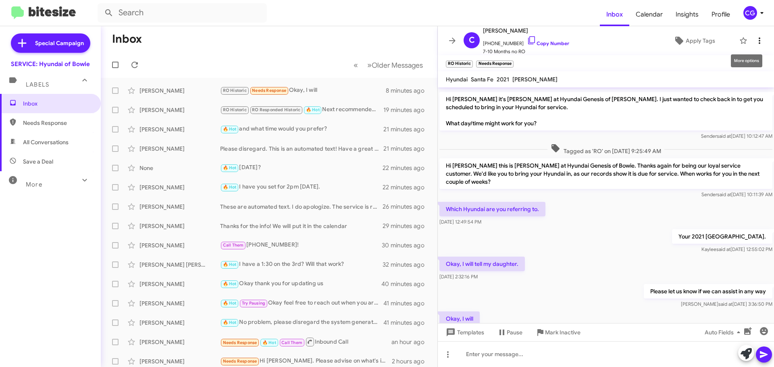
click at [754, 40] on icon at bounding box center [759, 41] width 10 height 10
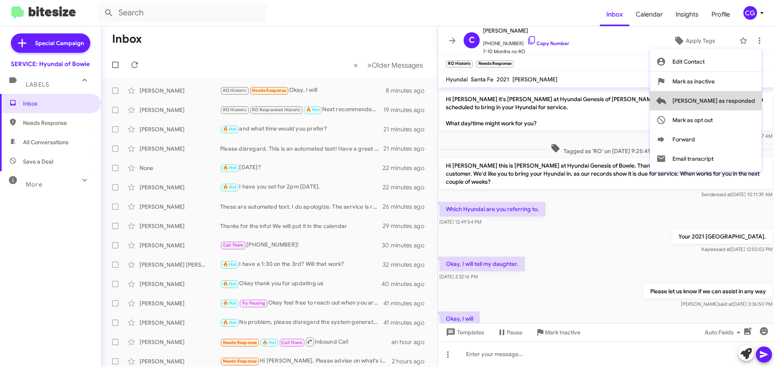
drag, startPoint x: 748, startPoint y: 104, endPoint x: 746, endPoint y: 100, distance: 4.9
click at [747, 104] on span "[PERSON_NAME] as responded" at bounding box center [713, 100] width 83 height 19
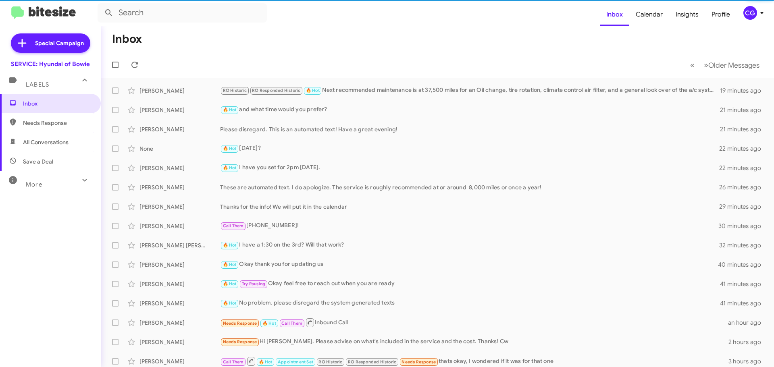
click at [739, 8] on button "CG" at bounding box center [750, 13] width 29 height 14
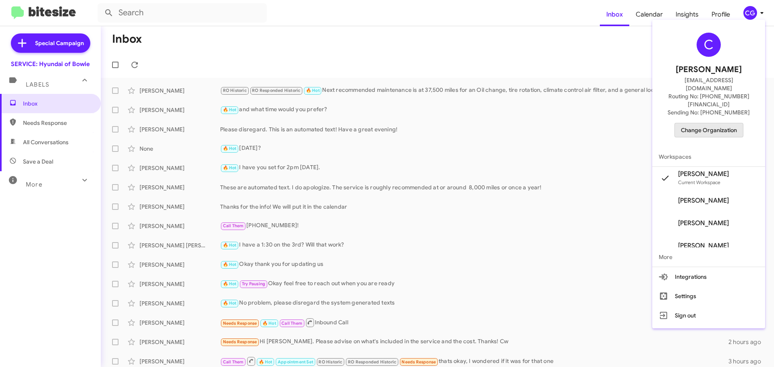
click at [733, 123] on span "Change Organization" at bounding box center [709, 130] width 56 height 14
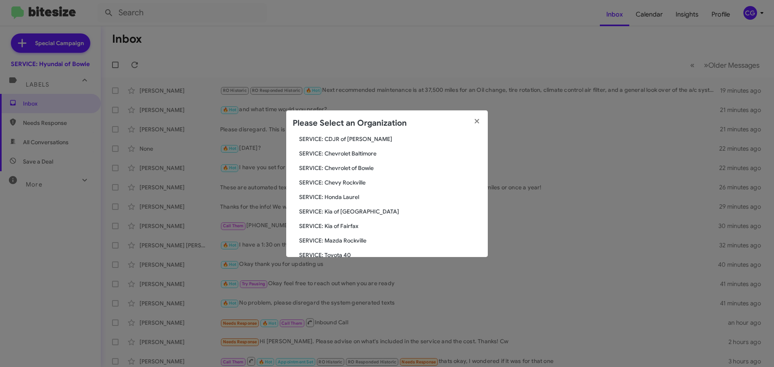
scroll to position [149, 0]
click at [355, 199] on span "SERVICE: Tri-State Ford" at bounding box center [390, 197] width 182 height 8
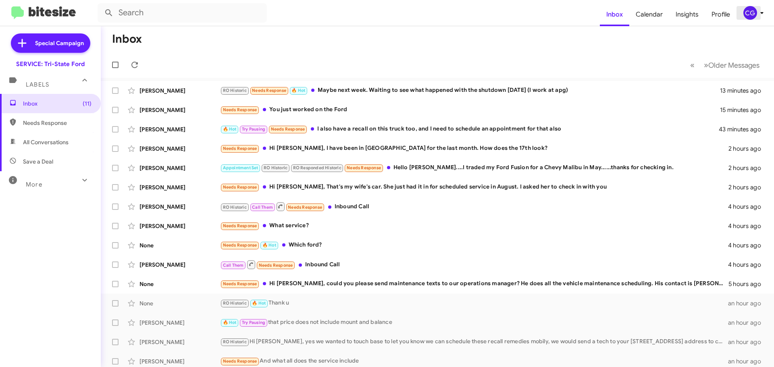
click at [744, 17] on div "CG" at bounding box center [750, 13] width 14 height 14
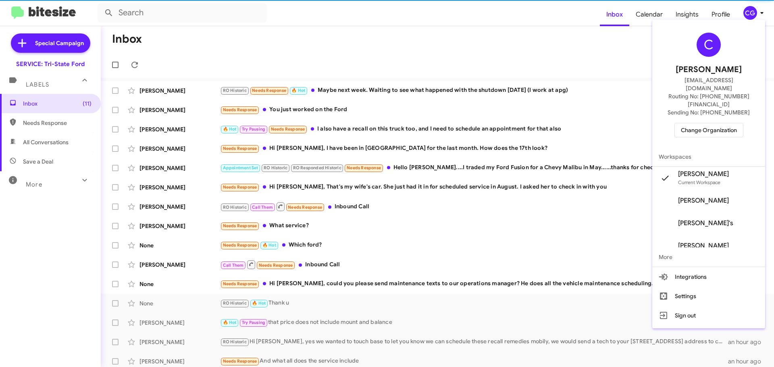
click at [730, 123] on span "Change Organization" at bounding box center [709, 130] width 56 height 14
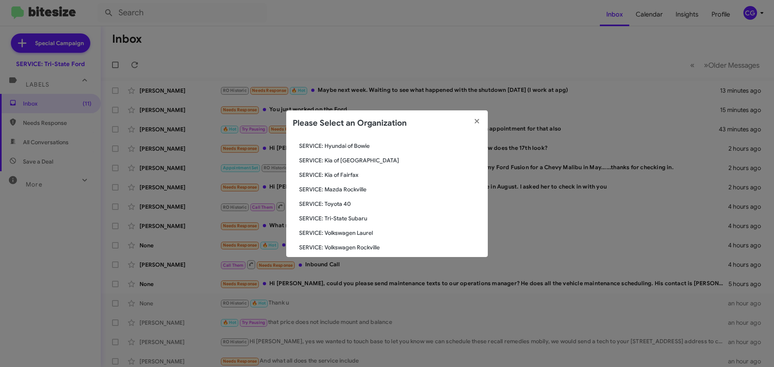
scroll to position [149, 0]
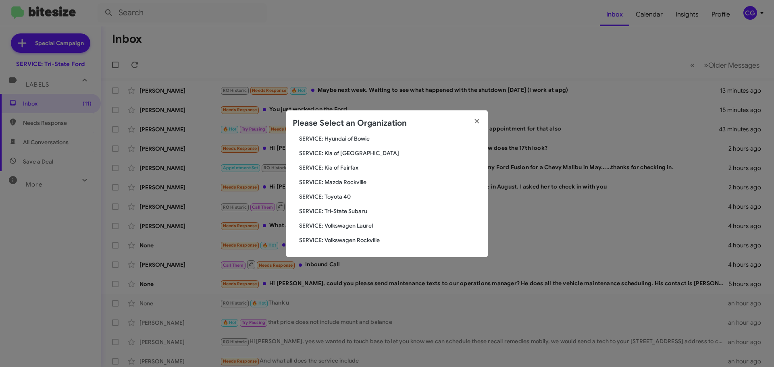
click at [371, 211] on span "SERVICE: Tri-State Subaru" at bounding box center [390, 211] width 182 height 8
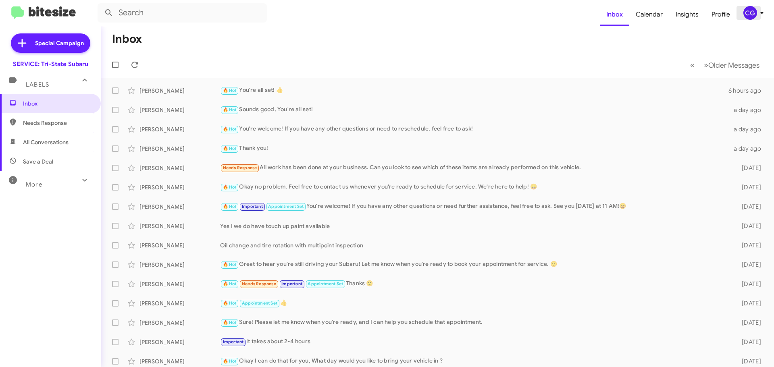
click at [749, 10] on div "CG" at bounding box center [750, 13] width 14 height 14
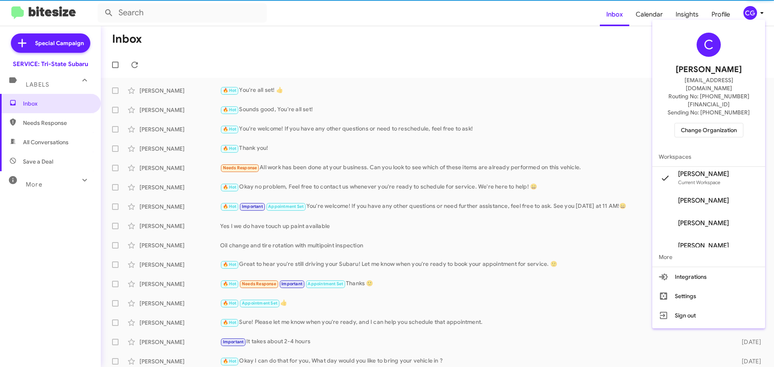
click at [737, 123] on span "Change Organization" at bounding box center [709, 130] width 56 height 14
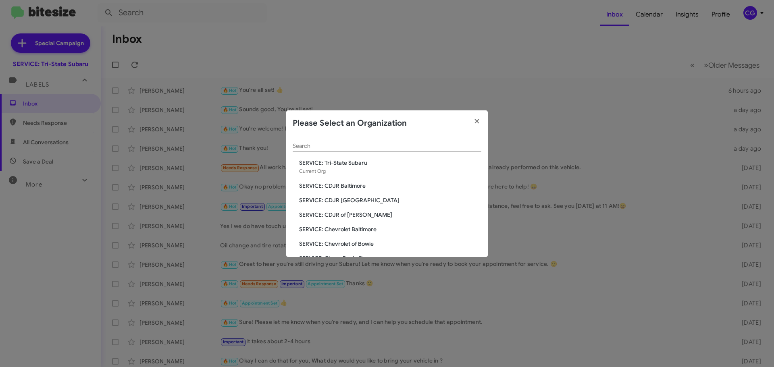
click at [346, 239] on div "Search SERVICE: Tri-State Subaru Current Org SERVICE: CDJR Baltimore SERVICE: C…" at bounding box center [387, 196] width 202 height 121
click at [349, 231] on span "SERVICE: Chevrolet Baltimore" at bounding box center [390, 229] width 182 height 8
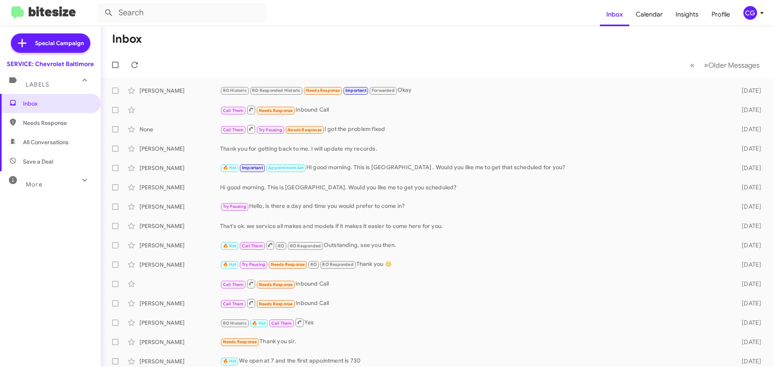
click at [744, 12] on div "CG" at bounding box center [750, 13] width 14 height 14
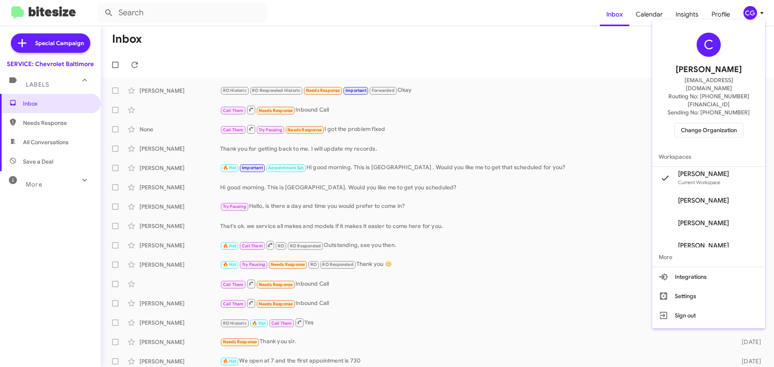
click at [728, 147] on span "Workspaces" at bounding box center [708, 156] width 113 height 19
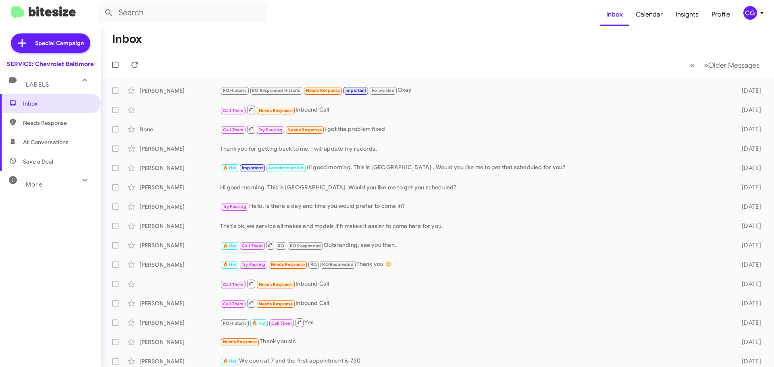
click at [749, 14] on div "CG" at bounding box center [750, 13] width 14 height 14
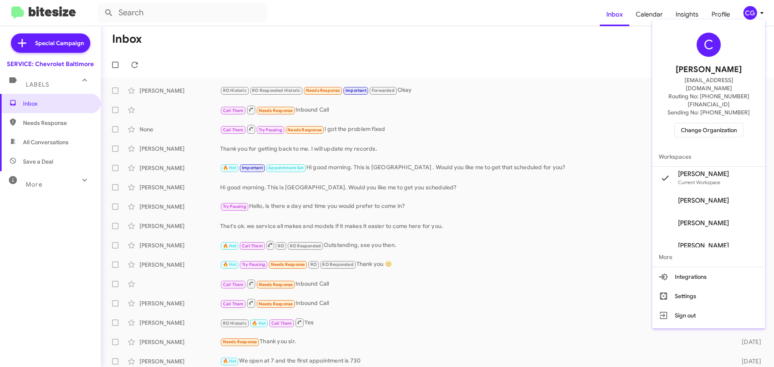
drag, startPoint x: 713, startPoint y: 121, endPoint x: 706, endPoint y: 118, distance: 7.6
click at [712, 121] on div "C [PERSON_NAME] [EMAIL_ADDRESS][DOMAIN_NAME] Routing No: [PHONE_NUMBER][FINANCI…" at bounding box center [708, 85] width 113 height 124
click at [691, 123] on span "Change Organization" at bounding box center [709, 130] width 56 height 14
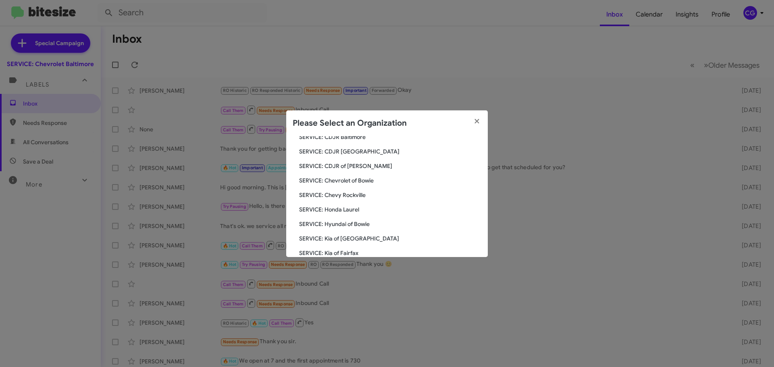
scroll to position [121, 0]
click at [350, 167] on span "SERVICE: Kia of [GEOGRAPHIC_DATA]" at bounding box center [390, 166] width 182 height 8
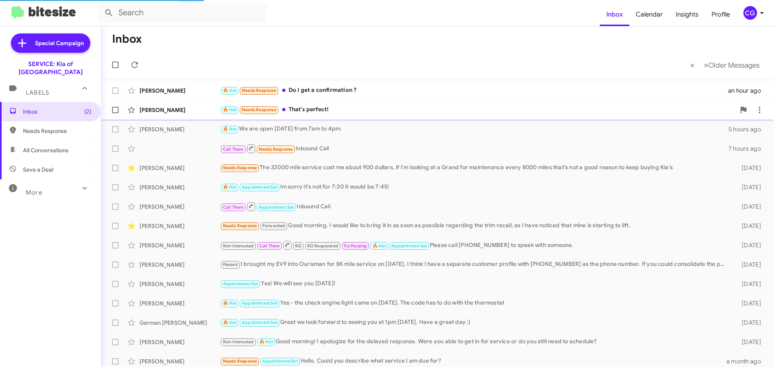
click at [295, 110] on div "🔥 Hot Needs Response That's perfect!" at bounding box center [477, 109] width 515 height 9
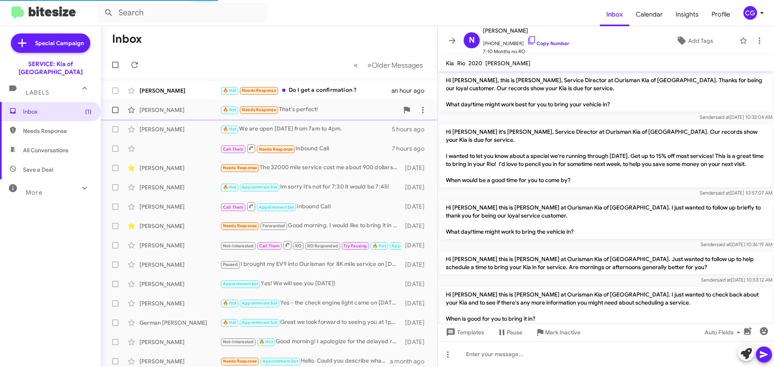
scroll to position [278, 0]
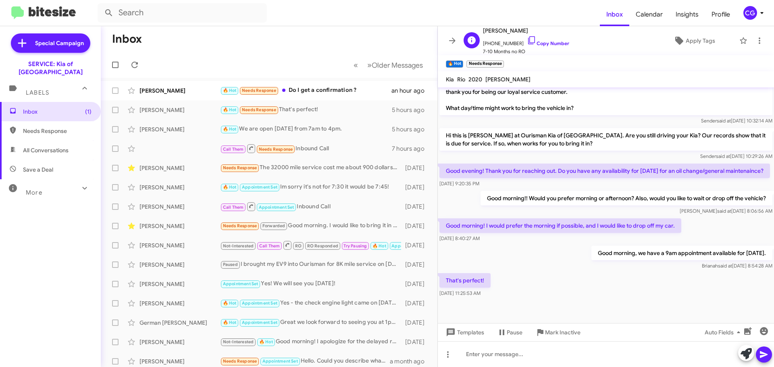
click at [496, 45] on span "[PHONE_NUMBER] Copy Number" at bounding box center [526, 41] width 86 height 12
copy span "18656210052"
